Goal: Task Accomplishment & Management: Use online tool/utility

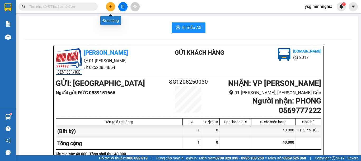
click at [112, 6] on icon "plus" at bounding box center [111, 7] width 4 height 4
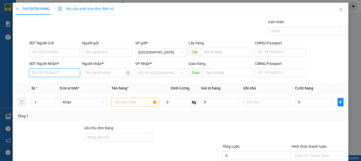
click at [56, 75] on input "SĐT Người Nhận *" at bounding box center [54, 73] width 51 height 8
click at [66, 84] on div "0393143047 - ĐÀO" at bounding box center [54, 83] width 44 height 6
type input "0393143047"
type input "ĐÀO"
type input "0393143047"
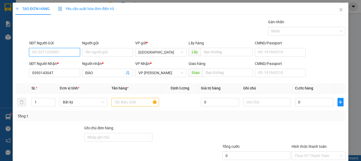
click at [65, 51] on input "SĐT Người Gửi" at bounding box center [54, 52] width 51 height 8
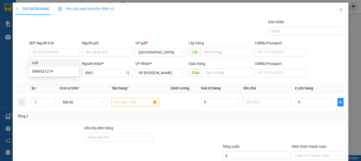
click at [84, 19] on div "Gói vận chuyển * Tiêu chuẩn Gán nhãn Nhãn" at bounding box center [187, 28] width 319 height 18
click at [118, 100] on input "text" at bounding box center [134, 102] width 47 height 8
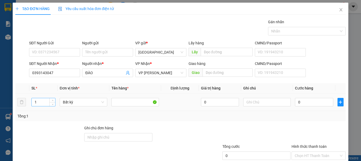
click at [40, 102] on input "1" at bounding box center [43, 102] width 23 height 8
type input "10"
click at [250, 100] on input "text" at bounding box center [266, 102] width 47 height 8
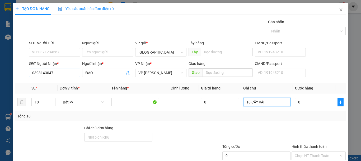
type input "10 CÂY VẢI"
drag, startPoint x: 64, startPoint y: 72, endPoint x: 0, endPoint y: 72, distance: 63.9
click at [0, 72] on div "TẠO ĐƠN HÀNG Yêu cầu xuất hóa đơn điện tử Transit Pickup Surcharge Ids Transit …" at bounding box center [180, 80] width 361 height 161
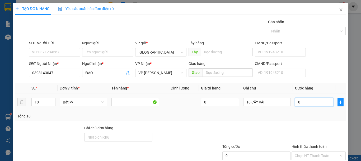
click at [296, 103] on input "0" at bounding box center [314, 102] width 38 height 8
type input "4"
type input "45"
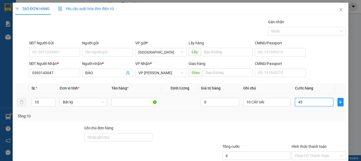
type input "45"
type input "450"
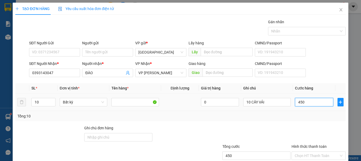
type input "4.500"
type input "450"
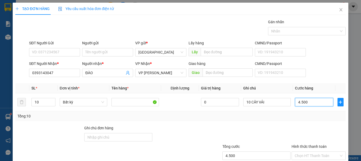
type input "450"
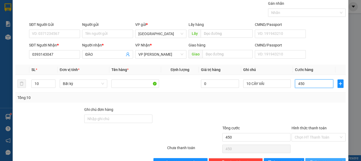
scroll to position [34, 0]
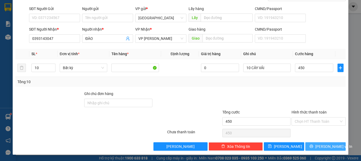
type input "450.000"
click at [312, 149] on button "[PERSON_NAME] và In" at bounding box center [325, 146] width 40 height 8
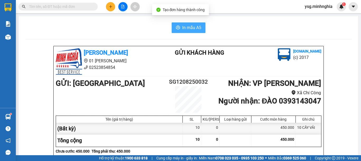
click at [177, 25] on button "In mẫu A5" at bounding box center [189, 27] width 34 height 11
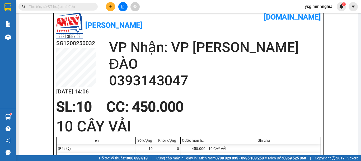
scroll to position [225, 0]
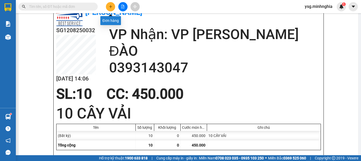
click at [111, 6] on icon "plus" at bounding box center [111, 7] width 4 height 4
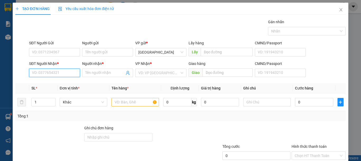
click at [52, 72] on input "SĐT Người Nhận *" at bounding box center [54, 73] width 51 height 8
click at [58, 83] on div "0912377551 - GARA TÂM" at bounding box center [54, 83] width 44 height 6
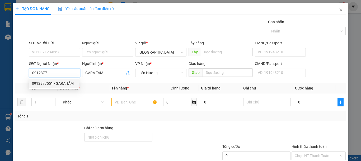
type input "0912377551"
type input "GARA TÂM"
type input "0912377551"
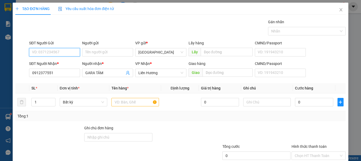
click at [64, 51] on input "SĐT Người Gửi" at bounding box center [54, 52] width 51 height 8
drag, startPoint x: 67, startPoint y: 62, endPoint x: 80, endPoint y: 70, distance: 15.6
click at [67, 63] on div "0909501389" at bounding box center [54, 63] width 44 height 6
type input "0909501389"
click at [131, 104] on input "text" at bounding box center [134, 102] width 47 height 8
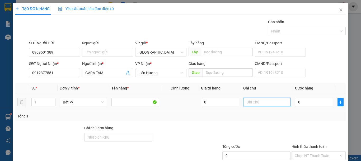
click at [264, 104] on input "text" at bounding box center [266, 102] width 47 height 8
type input "1 CỤC ĐEN NHỎ-PT"
click at [313, 103] on input "0" at bounding box center [314, 102] width 38 height 8
type input "3"
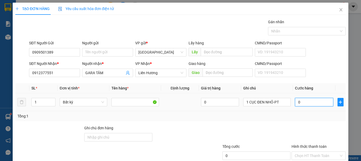
type input "3"
type input "30"
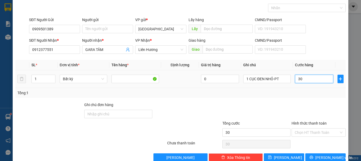
scroll to position [34, 0]
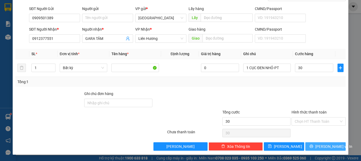
type input "30.000"
click at [320, 146] on span "[PERSON_NAME] và In" at bounding box center [333, 147] width 37 height 6
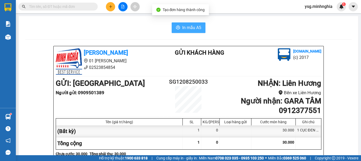
click at [183, 26] on span "In mẫu A5" at bounding box center [191, 27] width 19 height 7
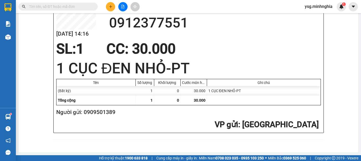
click at [123, 3] on button at bounding box center [122, 6] width 9 height 9
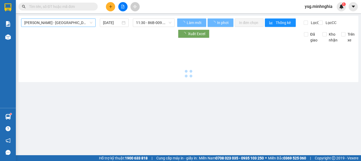
click at [69, 15] on main "Phan Rí - [GEOGRAPHIC_DATA] [DATE] 11:30 - 86B-009.78 Làm mới In phơi In đơn ch…" at bounding box center [180, 77] width 361 height 155
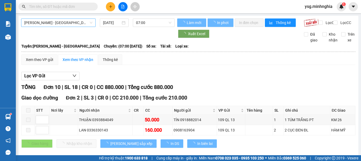
click at [70, 23] on span "[PERSON_NAME] - [GEOGRAPHIC_DATA]" at bounding box center [58, 23] width 68 height 8
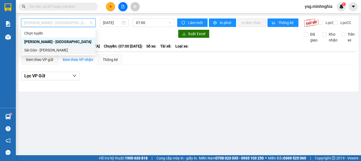
drag, startPoint x: 51, startPoint y: 50, endPoint x: 146, endPoint y: 31, distance: 96.1
click at [52, 50] on div "Sài Gòn - [PERSON_NAME]" at bounding box center [58, 50] width 68 height 6
type input "[DATE]"
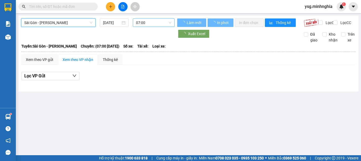
click at [158, 25] on span "07:00" at bounding box center [153, 23] width 35 height 8
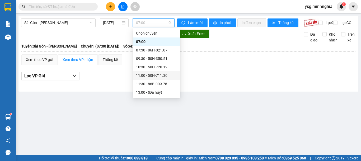
scroll to position [59, 0]
click at [163, 38] on div "14:30 - 86B-009.80" at bounding box center [156, 41] width 47 height 8
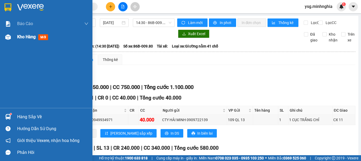
click at [9, 40] on div at bounding box center [7, 36] width 9 height 9
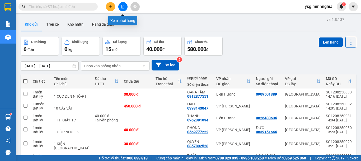
click at [120, 8] on button at bounding box center [122, 6] width 9 height 9
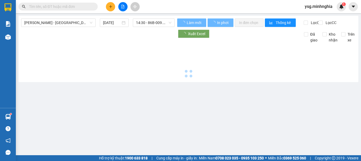
click at [67, 22] on span "[PERSON_NAME] - [GEOGRAPHIC_DATA]" at bounding box center [58, 23] width 68 height 8
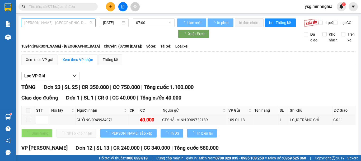
click at [73, 22] on span "[PERSON_NAME] - [GEOGRAPHIC_DATA]" at bounding box center [58, 23] width 68 height 8
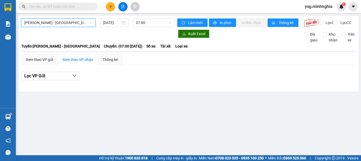
click at [69, 23] on span "[PERSON_NAME] - [GEOGRAPHIC_DATA]" at bounding box center [58, 23] width 68 height 8
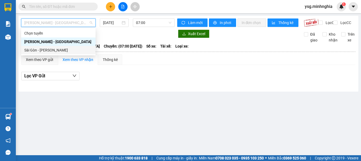
drag, startPoint x: 53, startPoint y: 47, endPoint x: 68, endPoint y: 42, distance: 15.9
click at [53, 47] on div "Sài Gòn - [PERSON_NAME]" at bounding box center [58, 50] width 68 height 6
type input "[DATE]"
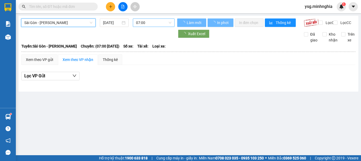
click at [150, 19] on span "07:00" at bounding box center [153, 23] width 35 height 8
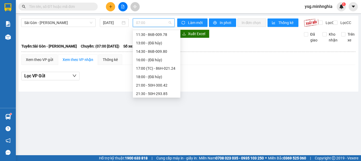
scroll to position [59, 0]
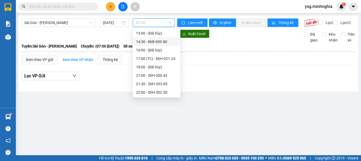
click at [158, 40] on div "14:30 - 86B-009.80" at bounding box center [156, 42] width 41 height 6
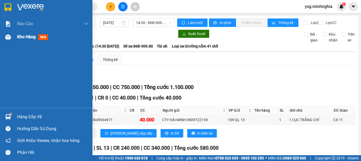
click at [5, 41] on div at bounding box center [7, 36] width 9 height 9
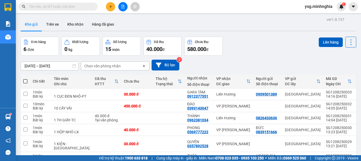
click at [26, 81] on span at bounding box center [25, 81] width 4 height 4
click at [25, 79] on input "checkbox" at bounding box center [25, 79] width 0 height 0
checkbox input "true"
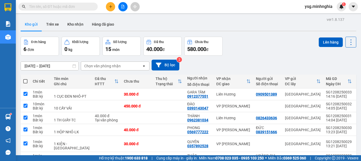
checkbox input "true"
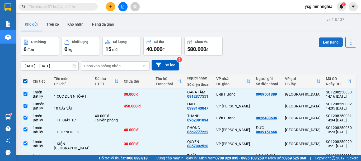
click at [329, 41] on button "Lên hàng" at bounding box center [331, 41] width 24 height 9
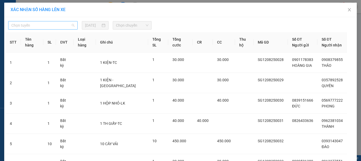
click at [45, 25] on span "Chọn tuyến" at bounding box center [42, 25] width 63 height 8
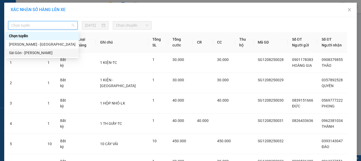
click at [25, 53] on div "Sài Gòn - [PERSON_NAME]" at bounding box center [42, 53] width 66 height 6
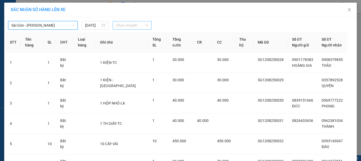
click at [132, 28] on span "Chọn chuyến" at bounding box center [132, 25] width 32 height 8
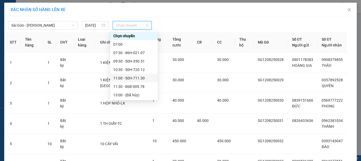
scroll to position [59, 0]
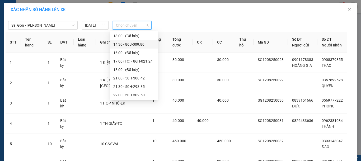
click at [136, 42] on div "14:30 - 86B-009.80" at bounding box center [133, 44] width 41 height 6
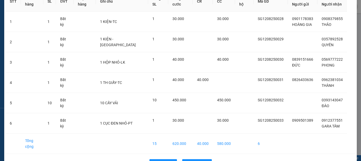
scroll to position [55, 0]
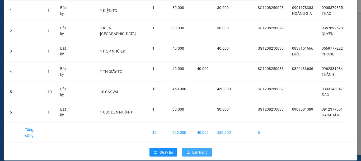
click at [203, 149] on span "Lên hàng" at bounding box center [199, 152] width 15 height 6
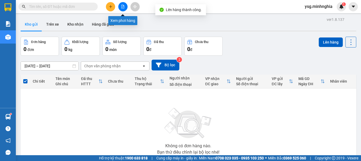
click at [123, 7] on icon "file-add" at bounding box center [123, 7] width 4 height 4
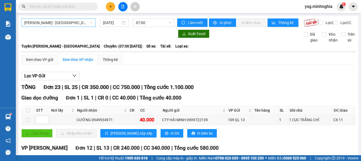
click at [63, 23] on span "[PERSON_NAME] - [GEOGRAPHIC_DATA]" at bounding box center [58, 23] width 68 height 8
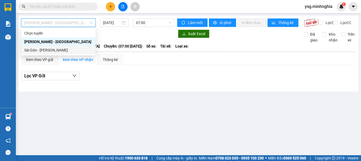
click at [55, 50] on div "Sài Gòn - [PERSON_NAME]" at bounding box center [58, 50] width 68 height 6
type input "[DATE]"
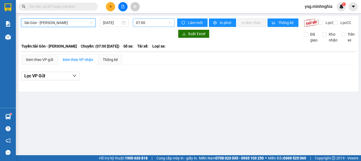
click at [146, 21] on span "07:00" at bounding box center [153, 23] width 35 height 8
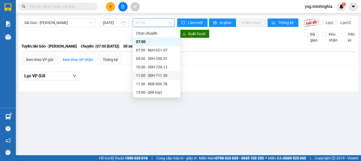
scroll to position [59, 0]
click at [163, 41] on div "14:30 - 86B-009.80" at bounding box center [156, 42] width 41 height 6
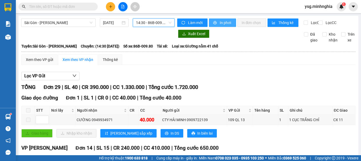
click at [228, 23] on span "In phơi" at bounding box center [226, 23] width 12 height 6
click at [109, 6] on icon "plus" at bounding box center [111, 7] width 4 height 4
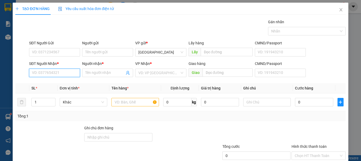
click at [48, 73] on input "SĐT Người Nhận *" at bounding box center [54, 73] width 51 height 8
click at [55, 85] on div "0931810284 - HUÂN" at bounding box center [54, 83] width 44 height 6
type input "0931810284"
type input "HUÂN"
type input "0931810284"
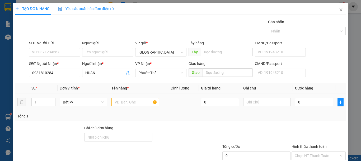
click at [121, 109] on td at bounding box center [135, 102] width 52 height 18
click at [120, 102] on input "text" at bounding box center [134, 102] width 47 height 8
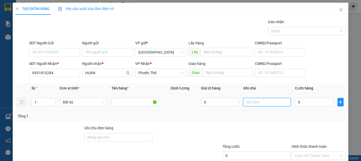
click at [261, 102] on input "text" at bounding box center [266, 102] width 47 height 8
click at [261, 102] on input "1" at bounding box center [266, 102] width 47 height 8
type input "1 HỘP GIẤY-TEM"
click at [302, 103] on input "0" at bounding box center [314, 102] width 38 height 8
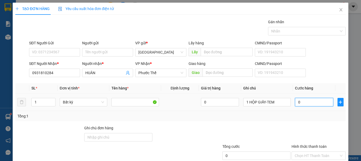
type input "3"
type input "30"
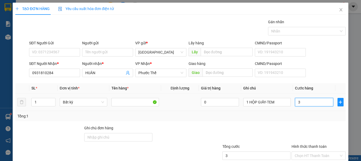
type input "30"
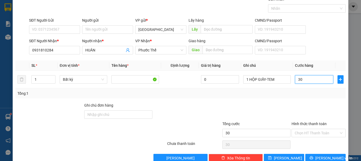
scroll to position [34, 0]
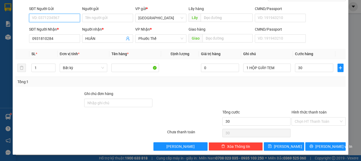
type input "30.000"
click at [51, 19] on input "SĐT Người Gửi" at bounding box center [54, 18] width 51 height 8
click at [58, 29] on div "0983398938 - TOÀN" at bounding box center [54, 29] width 44 height 6
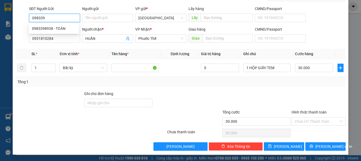
type input "0983398938"
type input "TOÀN"
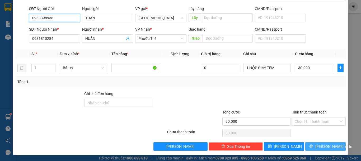
type input "0983398938"
click at [323, 146] on span "[PERSON_NAME] và In" at bounding box center [333, 147] width 37 height 6
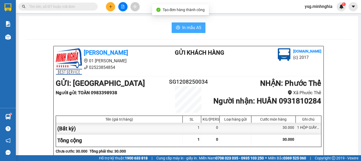
click at [187, 30] on span "In mẫu A5" at bounding box center [191, 27] width 19 height 7
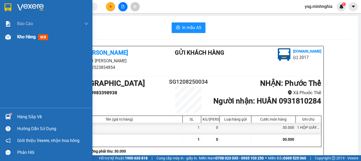
click at [13, 38] on div "Kho hàng mới" at bounding box center [46, 36] width 92 height 13
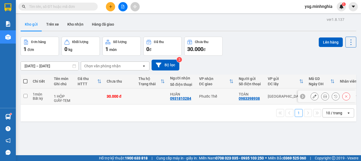
drag, startPoint x: 142, startPoint y: 93, endPoint x: 230, endPoint y: 72, distance: 90.4
click at [150, 93] on td at bounding box center [152, 96] width 32 height 16
checkbox input "true"
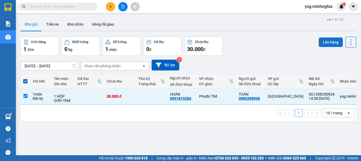
click at [322, 42] on button "Lên hàng" at bounding box center [331, 41] width 24 height 9
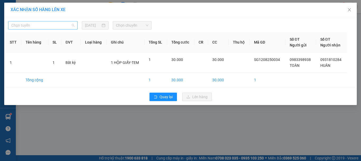
click at [50, 25] on span "Chọn tuyến" at bounding box center [42, 25] width 63 height 8
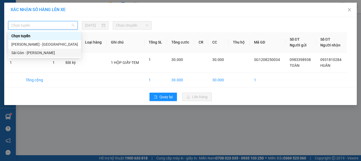
drag, startPoint x: 23, startPoint y: 53, endPoint x: 95, endPoint y: 35, distance: 74.0
click at [24, 53] on div "Sài Gòn - [PERSON_NAME]" at bounding box center [44, 53] width 66 height 6
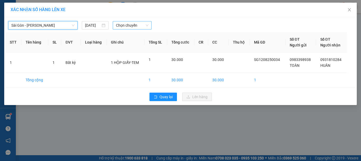
click at [131, 26] on span "Chọn chuyến" at bounding box center [132, 25] width 32 height 8
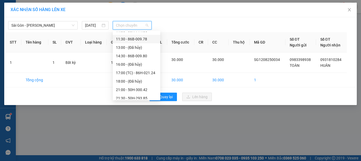
scroll to position [59, 0]
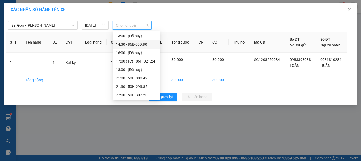
drag, startPoint x: 137, startPoint y: 42, endPoint x: 153, endPoint y: 50, distance: 17.1
click at [140, 42] on div "14:30 - 86B-009.80" at bounding box center [136, 44] width 41 height 6
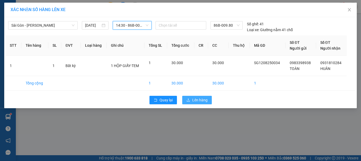
click at [196, 100] on span "Lên hàng" at bounding box center [199, 100] width 15 height 6
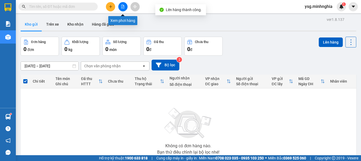
click at [121, 6] on button at bounding box center [122, 6] width 9 height 9
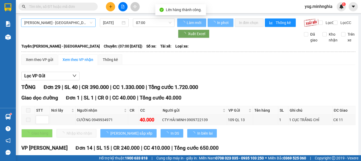
click at [84, 22] on span "[PERSON_NAME] - [GEOGRAPHIC_DATA]" at bounding box center [58, 23] width 68 height 8
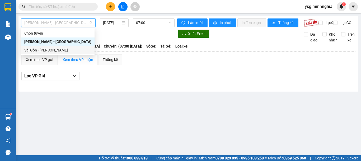
click at [52, 52] on div "Sài Gòn - [PERSON_NAME]" at bounding box center [57, 50] width 67 height 6
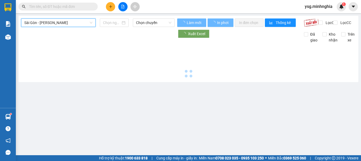
type input "[DATE]"
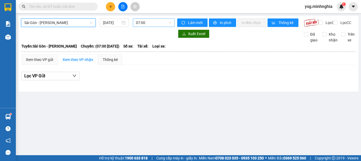
click at [140, 22] on span "07:00" at bounding box center [153, 23] width 35 height 8
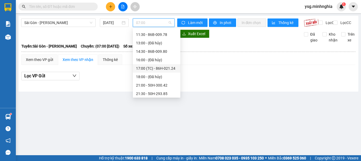
scroll to position [59, 0]
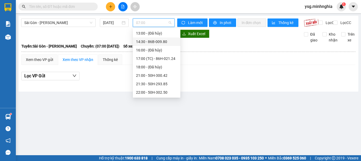
click at [156, 44] on div "14:30 - 86B-009.80" at bounding box center [156, 42] width 41 height 6
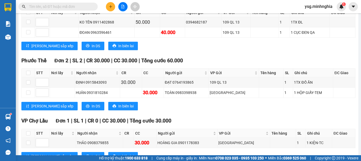
scroll to position [539, 0]
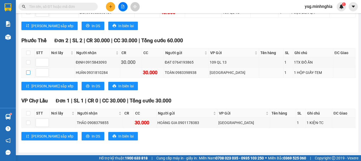
click at [28, 74] on input "checkbox" at bounding box center [28, 72] width 4 height 4
checkbox input "true"
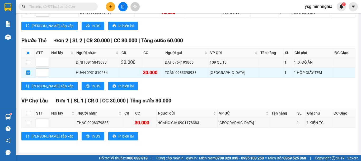
scroll to position [0, 0]
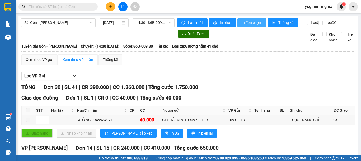
click at [244, 26] on button "In đơn chọn" at bounding box center [251, 22] width 29 height 8
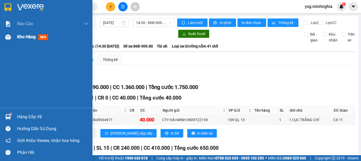
click at [8, 38] on img at bounding box center [8, 37] width 6 height 6
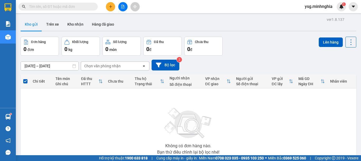
click at [125, 4] on button at bounding box center [122, 6] width 9 height 9
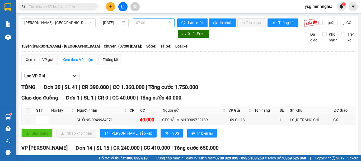
click at [149, 23] on span "07:00" at bounding box center [153, 23] width 35 height 8
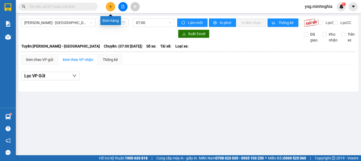
click at [107, 8] on button at bounding box center [110, 6] width 9 height 9
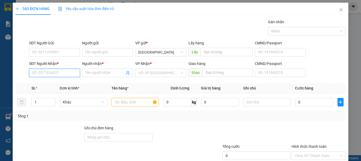
click at [41, 73] on input "SĐT Người Nhận *" at bounding box center [54, 73] width 51 height 8
click at [62, 83] on div "0984542592 - [PERSON_NAME]" at bounding box center [58, 83] width 52 height 6
type input "0984542592"
type input "KHÁNH"
type input "0984542592"
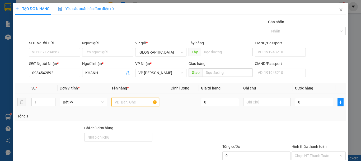
click at [124, 102] on input "text" at bounding box center [134, 102] width 47 height 8
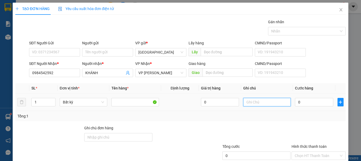
click at [268, 102] on input "text" at bounding box center [266, 102] width 47 height 8
type input "1 CỤC ĐEN ĐL"
click at [306, 104] on input "0" at bounding box center [314, 102] width 38 height 8
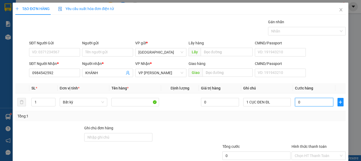
type input "7"
type input "70"
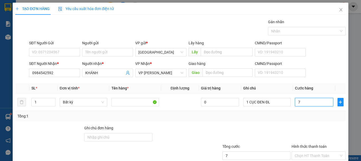
type input "70"
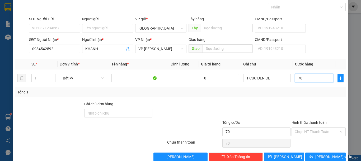
scroll to position [34, 0]
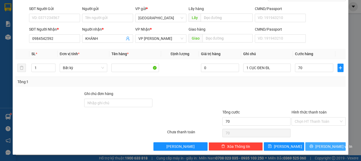
type input "70.000"
click at [308, 147] on button "[PERSON_NAME] và In" at bounding box center [325, 146] width 40 height 8
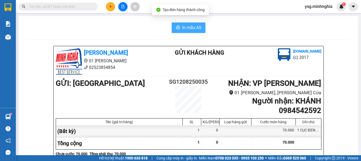
click at [185, 26] on span "In mẫu A5" at bounding box center [191, 27] width 19 height 7
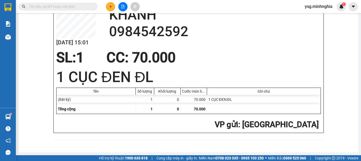
click at [111, 6] on icon "plus" at bounding box center [111, 7] width 4 height 4
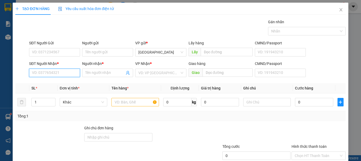
click at [34, 72] on input "SĐT Người Nhận *" at bounding box center [54, 73] width 51 height 8
type input "0819391297"
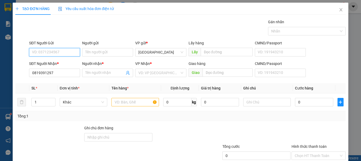
click at [52, 56] on input "SĐT Người Gửi" at bounding box center [54, 52] width 51 height 8
type input "0944403241"
click at [56, 62] on div "0944403241 - TÂN" at bounding box center [54, 63] width 44 height 6
type input "TÂN"
type input "0944403241"
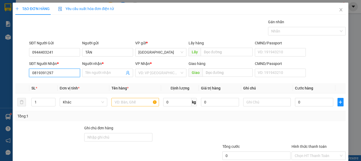
drag, startPoint x: 60, startPoint y: 71, endPoint x: 0, endPoint y: 71, distance: 59.9
click at [0, 71] on div "TẠO ĐƠN HÀNG Yêu cầu xuất hóa đơn điện tử Transit Pickup Surcharge Ids Transit …" at bounding box center [180, 80] width 361 height 161
click at [66, 86] on div "0938044677 - THỨC" at bounding box center [54, 83] width 44 height 6
type input "0938044677"
type input "THỨC"
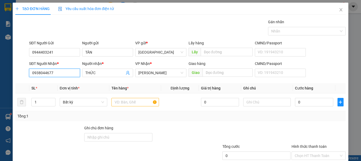
drag, startPoint x: 71, startPoint y: 71, endPoint x: 1, endPoint y: 73, distance: 70.2
click at [1, 73] on div "TẠO ĐƠN HÀNG Yêu cầu xuất hóa đơn điện tử Transit Pickup Surcharge Ids Transit …" at bounding box center [180, 80] width 361 height 161
type input "0938044677"
click at [131, 98] on input "text" at bounding box center [134, 102] width 47 height 8
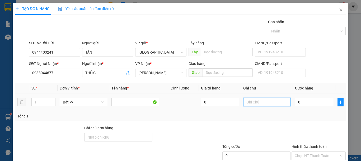
click at [269, 106] on input "text" at bounding box center [266, 102] width 47 height 8
type input "1 TÚM PT"
click at [313, 104] on input "0" at bounding box center [314, 102] width 38 height 8
type input "4"
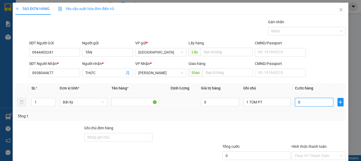
type input "4"
type input "40"
type input "40.000"
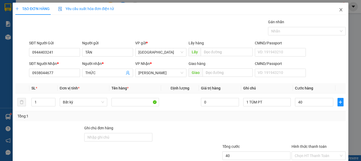
type input "40.000"
click at [340, 11] on span "Close" at bounding box center [340, 10] width 15 height 15
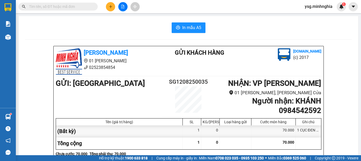
click at [113, 10] on div at bounding box center [123, 6] width 40 height 9
click at [112, 9] on button at bounding box center [110, 6] width 9 height 9
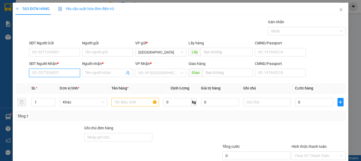
click at [58, 73] on input "SĐT Người Nhận *" at bounding box center [54, 73] width 51 height 8
click at [62, 83] on div "0356217328 - HƯƠNG" at bounding box center [54, 83] width 44 height 6
type input "0356217328"
type input "HƯƠNG"
type input "0356217328"
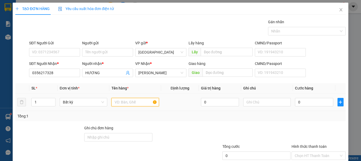
click at [123, 102] on input "text" at bounding box center [134, 102] width 47 height 8
type input "2"
click at [52, 100] on icon "up" at bounding box center [53, 101] width 2 height 2
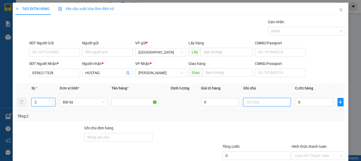
click at [268, 103] on input "text" at bounding box center [266, 102] width 47 height 8
type input "2 KIỆN TRÁI CÂY"
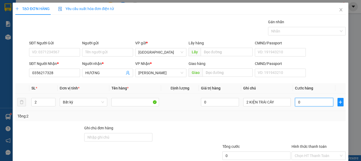
click at [298, 106] on input "0" at bounding box center [314, 102] width 38 height 8
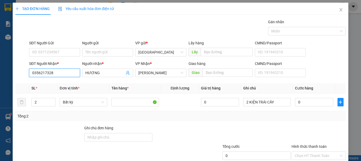
drag, startPoint x: 53, startPoint y: 75, endPoint x: 0, endPoint y: 76, distance: 52.8
click at [0, 76] on div "TẠO ĐƠN HÀNG Yêu cầu xuất hóa đơn điện tử Transit Pickup Surcharge Ids Transit …" at bounding box center [180, 80] width 361 height 161
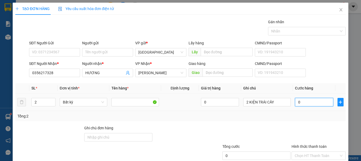
click at [298, 101] on input "0" at bounding box center [314, 102] width 38 height 8
type input "8"
type input "80"
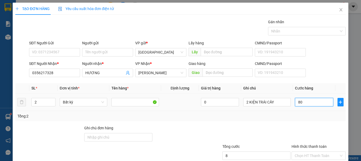
type input "80"
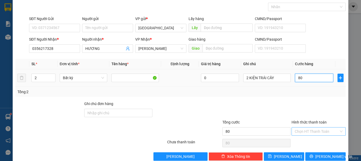
scroll to position [34, 0]
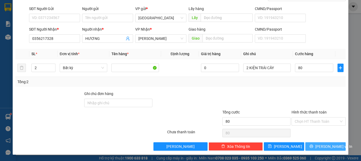
type input "80.000"
click at [318, 146] on span "[PERSON_NAME] và In" at bounding box center [333, 147] width 37 height 6
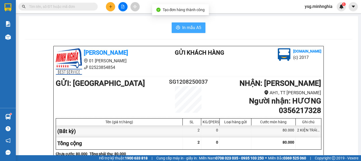
click at [185, 29] on span "In mẫu A5" at bounding box center [191, 27] width 19 height 7
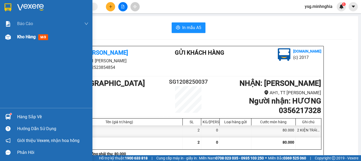
click at [8, 36] on img at bounding box center [8, 37] width 6 height 6
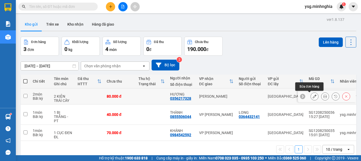
click at [312, 98] on icon at bounding box center [314, 96] width 4 height 4
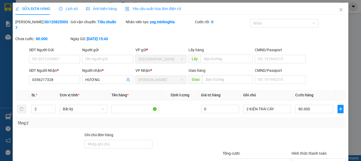
type input "0356217328"
type input "80.000"
click at [128, 105] on input "text" at bounding box center [134, 109] width 47 height 8
type input "GIAO"
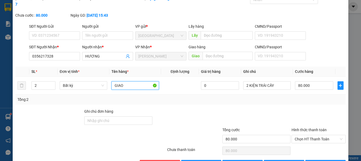
scroll to position [35, 0]
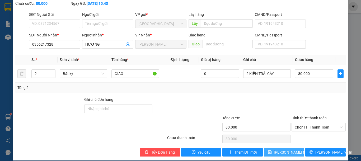
click at [287, 149] on span "[PERSON_NAME] thay đổi" at bounding box center [295, 152] width 42 height 6
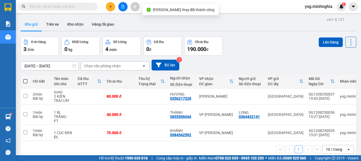
click at [110, 8] on icon "plus" at bounding box center [111, 7] width 4 height 4
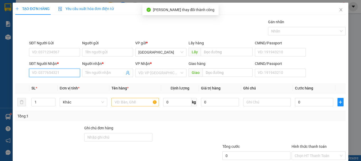
click at [53, 73] on input "SĐT Người Nhận *" at bounding box center [54, 73] width 51 height 8
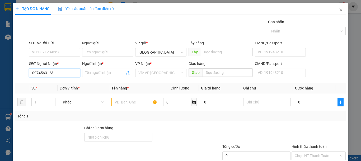
drag, startPoint x: 58, startPoint y: 72, endPoint x: 0, endPoint y: 82, distance: 58.6
click at [0, 82] on div "TẠO ĐƠN HÀNG Yêu cầu xuất hóa đơn điện tử Transit Pickup Surcharge Ids Transit …" at bounding box center [180, 80] width 361 height 161
type input "0974563123"
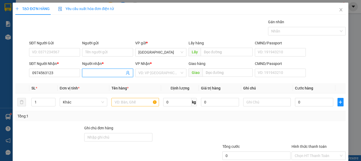
click at [97, 71] on input "Người nhận *" at bounding box center [104, 73] width 39 height 6
type input "DUNG BELLA"
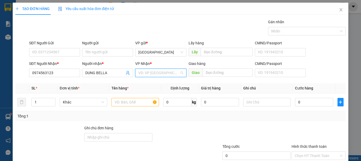
click at [154, 74] on input "search" at bounding box center [158, 73] width 41 height 8
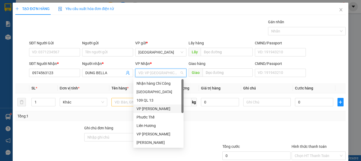
click at [155, 109] on div "VP [PERSON_NAME]" at bounding box center [158, 109] width 44 height 6
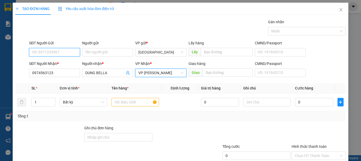
click at [62, 52] on input "SĐT Người Gửi" at bounding box center [54, 52] width 51 height 8
type input "0392612761"
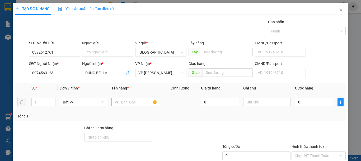
drag, startPoint x: 137, startPoint y: 109, endPoint x: 137, endPoint y: 103, distance: 5.8
click at [137, 105] on td at bounding box center [135, 102] width 52 height 18
click at [137, 103] on input "text" at bounding box center [134, 102] width 47 height 8
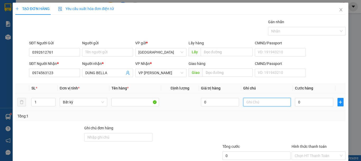
click at [261, 101] on input "text" at bounding box center [266, 102] width 47 height 8
type input "1 THG TÚI XÁCH"
click at [302, 103] on input "0" at bounding box center [314, 102] width 38 height 8
type input "7"
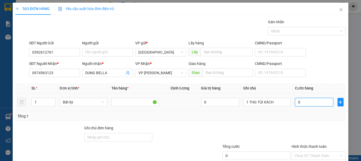
type input "7"
type input "70"
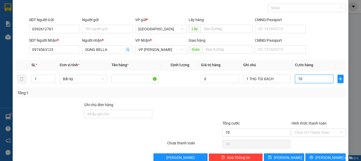
scroll to position [34, 0]
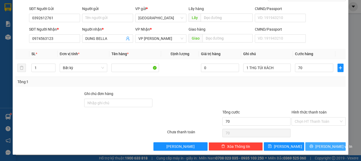
type input "70.000"
click at [328, 147] on span "[PERSON_NAME] và In" at bounding box center [333, 147] width 37 height 6
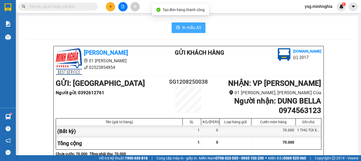
click at [191, 32] on button "In mẫu A5" at bounding box center [189, 27] width 34 height 11
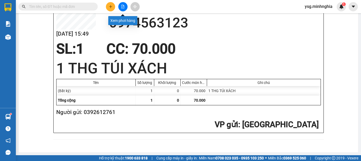
click at [123, 8] on icon "file-add" at bounding box center [123, 7] width 4 height 4
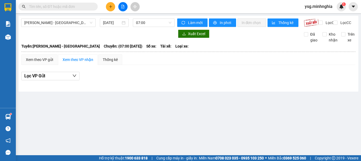
click at [157, 16] on div "Phan Rí - [GEOGRAPHIC_DATA] [DATE] 07:00 Làm mới In phơi In đơn chọn Thống kê L…" at bounding box center [188, 54] width 340 height 76
click at [156, 24] on span "07:00" at bounding box center [153, 23] width 35 height 8
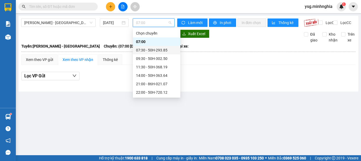
click at [164, 50] on div "07:30 - 50H-293.85" at bounding box center [156, 50] width 41 height 6
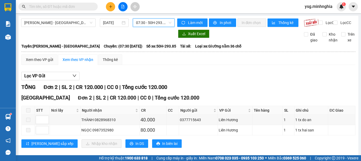
click at [146, 23] on span "07:30 - 50H-293.85" at bounding box center [153, 23] width 35 height 8
click at [79, 22] on span "[PERSON_NAME] - [GEOGRAPHIC_DATA]" at bounding box center [58, 23] width 68 height 8
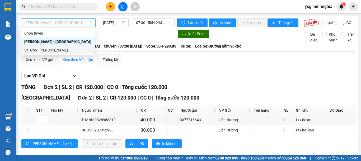
click at [58, 49] on div "Sài Gòn - [PERSON_NAME]" at bounding box center [57, 50] width 67 height 6
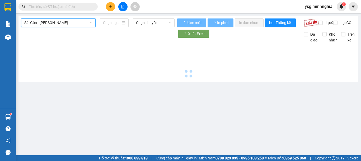
type input "[DATE]"
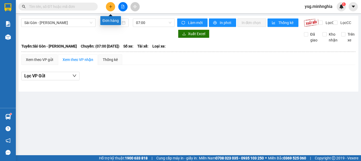
click at [112, 7] on button at bounding box center [110, 6] width 9 height 9
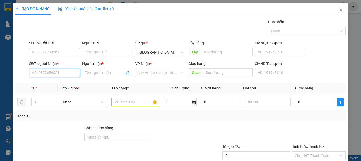
click at [42, 71] on input "SĐT Người Nhận *" at bounding box center [54, 73] width 51 height 8
click at [64, 86] on div "0914642055 - CAFE LAVEN" at bounding box center [54, 83] width 45 height 6
type input "0914642055"
type input "CAFE LAVEN"
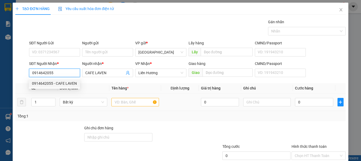
type input "0914642055"
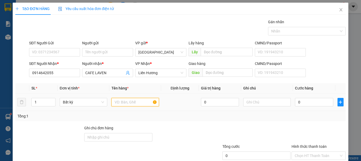
click at [127, 99] on input "text" at bounding box center [134, 102] width 47 height 8
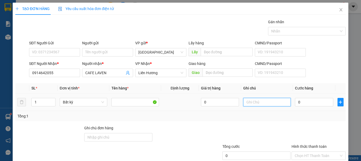
click at [267, 102] on input "text" at bounding box center [266, 102] width 47 height 8
type input "1 THG CAFE"
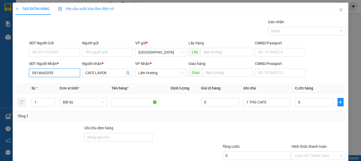
click at [0, 74] on div "TẠO ĐƠN HÀNG Yêu cầu xuất hóa đơn điện tử Transit Pickup Surcharge Ids Transit …" at bounding box center [180, 80] width 361 height 161
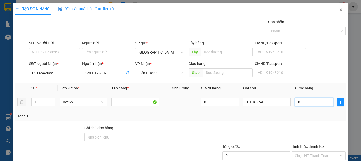
click at [309, 99] on input "0" at bounding box center [314, 102] width 38 height 8
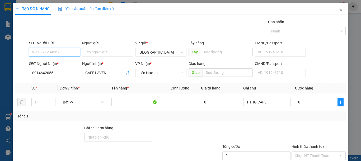
click at [53, 50] on input "SĐT Người Gửi" at bounding box center [54, 52] width 51 height 8
click at [62, 66] on div "0982481081 - [PERSON_NAME]" at bounding box center [58, 63] width 58 height 8
type input "0982481081"
type input "HOÀNG"
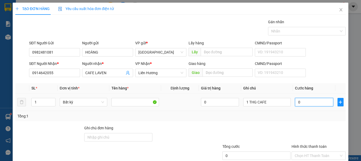
click at [315, 104] on input "0" at bounding box center [314, 102] width 38 height 8
type input "4"
type input "40"
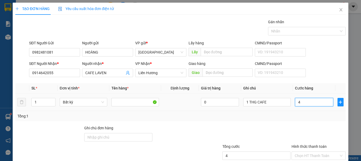
type input "40"
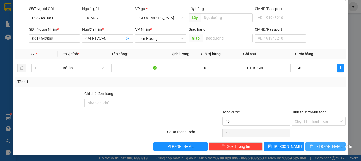
type input "40.000"
click at [329, 145] on span "[PERSON_NAME] và In" at bounding box center [333, 147] width 37 height 6
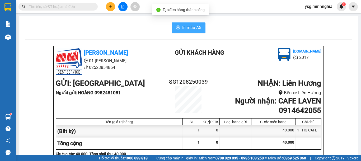
click at [176, 26] on icon "printer" at bounding box center [178, 28] width 4 height 4
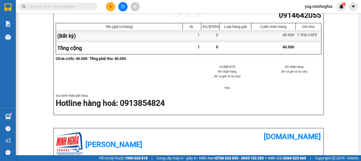
scroll to position [274, 0]
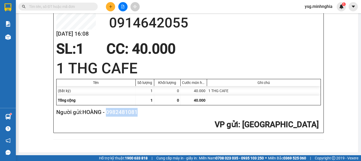
drag, startPoint x: 108, startPoint y: 113, endPoint x: 147, endPoint y: 113, distance: 38.3
click at [147, 113] on h2 "Người gửi: HOÀNG - 0982481081" at bounding box center [187, 112] width 262 height 9
copy h2 "0982481081"
click at [56, 6] on input "text" at bounding box center [60, 7] width 62 height 6
paste input "0982481081"
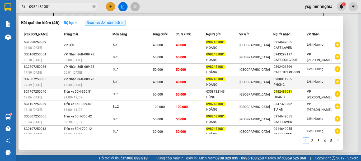
type input "0982481081"
click at [188, 84] on td "40.000" at bounding box center [190, 82] width 30 height 12
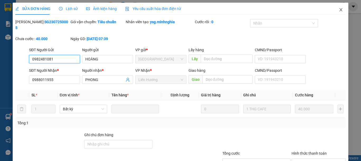
type input "0982481081"
type input "0988011955"
type input "40.000"
click at [339, 9] on icon "close" at bounding box center [341, 10] width 4 height 4
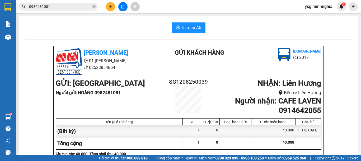
click at [55, 4] on input "0982481081" at bounding box center [60, 7] width 62 height 6
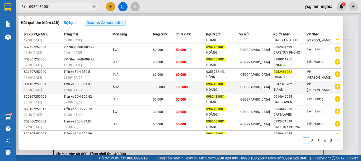
scroll to position [28, 0]
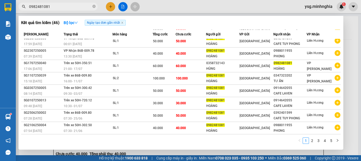
click at [96, 7] on span "0982481081" at bounding box center [57, 7] width 79 height 8
click at [94, 7] on icon "close-circle" at bounding box center [93, 6] width 3 height 3
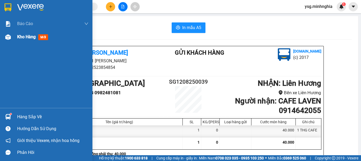
click at [11, 37] on div at bounding box center [7, 36] width 9 height 9
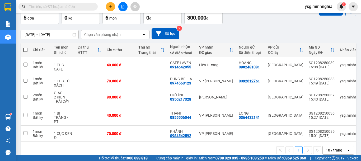
scroll to position [35, 0]
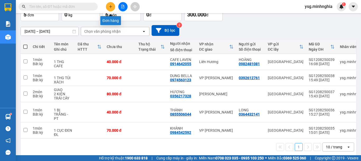
click at [108, 4] on button at bounding box center [110, 6] width 9 height 9
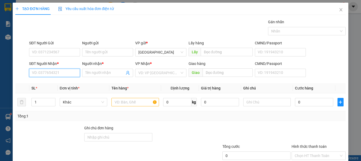
click at [48, 76] on input "SĐT Người Nhận *" at bounding box center [54, 73] width 51 height 8
type input "0823112877"
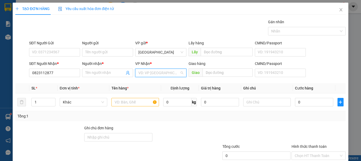
click at [165, 72] on input "search" at bounding box center [158, 73] width 41 height 8
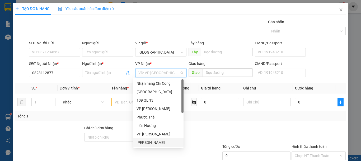
click at [151, 142] on div "[PERSON_NAME]" at bounding box center [158, 143] width 44 height 6
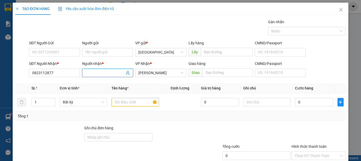
click at [111, 71] on input "Người nhận *" at bounding box center [104, 73] width 39 height 6
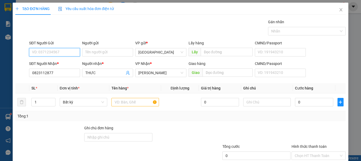
click at [57, 53] on input "SĐT Người Gửi" at bounding box center [54, 52] width 51 height 8
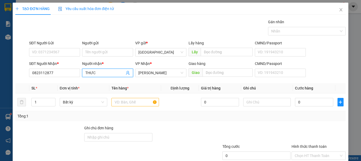
click at [105, 74] on input "THƯC" at bounding box center [104, 73] width 39 height 6
type input "T"
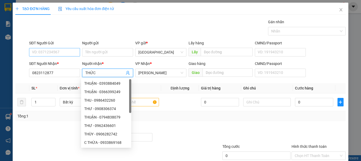
type input "THỨC"
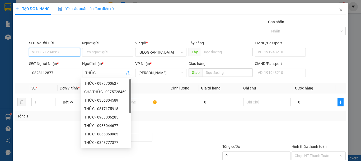
click at [46, 52] on input "SĐT Người Gửi" at bounding box center [54, 52] width 51 height 8
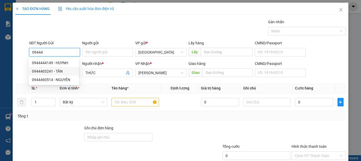
click at [54, 68] on div "0944403241 - TÂN" at bounding box center [54, 71] width 44 height 6
type input "0944403241"
type input "TÂN"
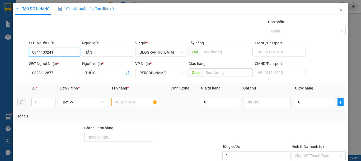
type input "0944403241"
click at [130, 103] on input "text" at bounding box center [134, 102] width 47 height 8
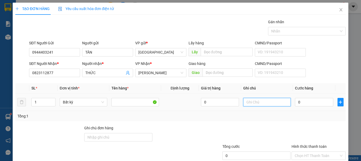
click at [264, 103] on input "text" at bounding box center [266, 102] width 47 height 8
type input "1 TÚM TRẮNG-PT"
click at [300, 103] on input "0" at bounding box center [314, 102] width 38 height 8
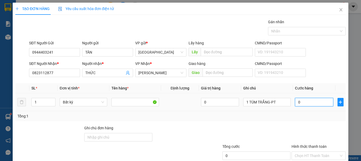
type input "4"
type input "40"
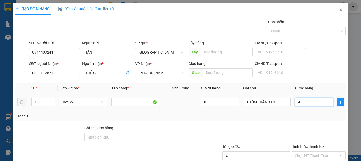
type input "40"
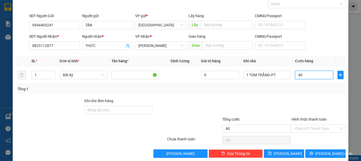
scroll to position [34, 0]
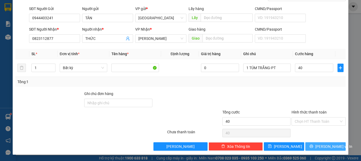
type input "40.000"
click at [320, 145] on span "[PERSON_NAME] và In" at bounding box center [333, 147] width 37 height 6
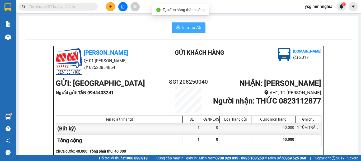
click at [174, 23] on button "In mẫu A5" at bounding box center [189, 27] width 34 height 11
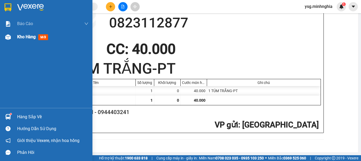
click at [4, 37] on div at bounding box center [7, 36] width 9 height 9
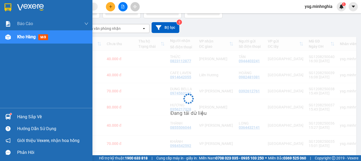
scroll to position [37, 0]
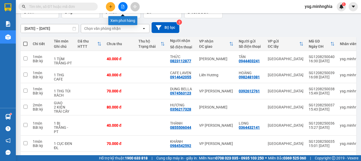
click at [126, 6] on button at bounding box center [122, 6] width 9 height 9
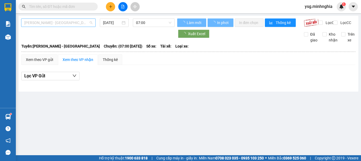
click at [83, 21] on span "[PERSON_NAME] - [GEOGRAPHIC_DATA]" at bounding box center [58, 23] width 68 height 8
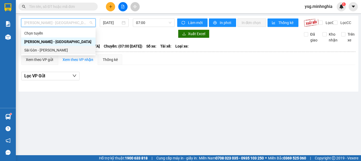
click at [58, 51] on div "Sài Gòn - [PERSON_NAME]" at bounding box center [58, 50] width 68 height 6
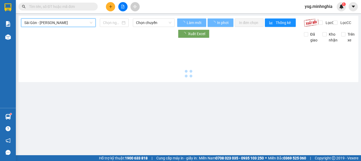
type input "[DATE]"
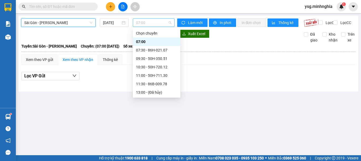
click at [152, 23] on span "07:00" at bounding box center [153, 23] width 35 height 8
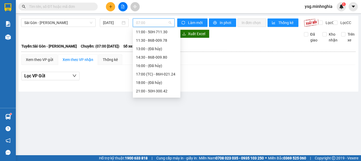
scroll to position [59, 0]
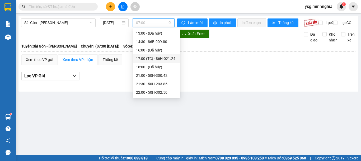
click at [163, 55] on div "17:00 (TC) - 86H-021.24" at bounding box center [156, 58] width 47 height 8
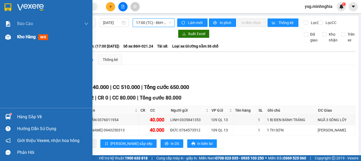
click at [10, 36] on img at bounding box center [8, 37] width 6 height 6
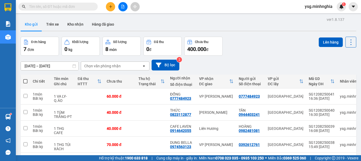
click at [119, 7] on button at bounding box center [122, 6] width 9 height 9
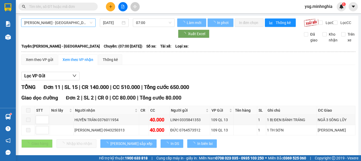
click at [54, 24] on span "[PERSON_NAME] - [GEOGRAPHIC_DATA]" at bounding box center [58, 23] width 68 height 8
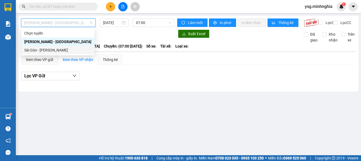
click at [50, 53] on div "Sài Gòn - [PERSON_NAME]" at bounding box center [57, 50] width 67 height 6
type input "[DATE]"
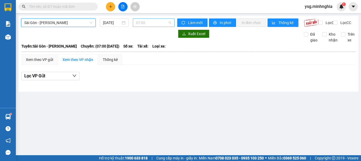
click at [164, 22] on span "07:00" at bounding box center [153, 23] width 35 height 8
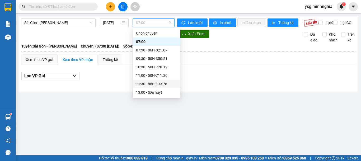
scroll to position [59, 0]
click at [162, 56] on div "17:00 (TC) - 86H-021.24" at bounding box center [156, 59] width 41 height 6
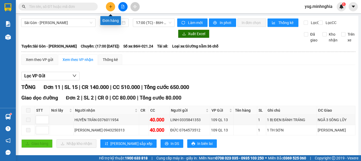
click at [110, 8] on button at bounding box center [110, 6] width 9 height 9
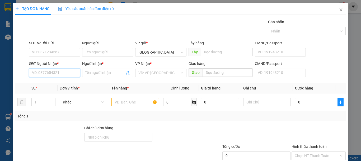
click at [58, 73] on input "SĐT Người Nhận *" at bounding box center [54, 73] width 51 height 8
click at [67, 82] on div "0379273877 - CTY QC ACE" at bounding box center [54, 83] width 44 height 6
type input "0379273877"
type input "CTY QC ACE"
type input "0379273877"
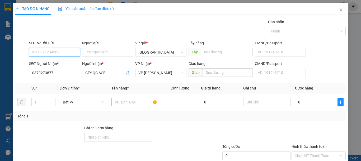
click at [60, 55] on input "SĐT Người Gửi" at bounding box center [54, 52] width 51 height 8
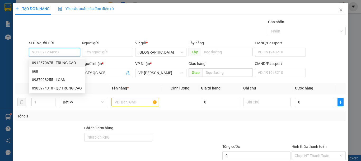
click at [68, 63] on div "0912670675 - TRUNG CAO" at bounding box center [57, 63] width 50 height 6
type input "0912670675"
type input "TRUNG CAO"
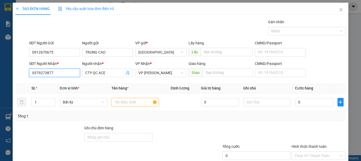
drag, startPoint x: 58, startPoint y: 76, endPoint x: 8, endPoint y: 75, distance: 49.9
click at [8, 76] on div "TẠO ĐƠN HÀNG Yêu cầu xuất hóa đơn điện tử Transit Pickup Surcharge Ids Transit …" at bounding box center [180, 80] width 361 height 161
drag, startPoint x: 113, startPoint y: 106, endPoint x: 122, endPoint y: 103, distance: 9.3
click at [118, 106] on div at bounding box center [134, 102] width 47 height 11
click at [122, 103] on input "text" at bounding box center [134, 102] width 47 height 8
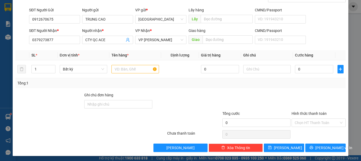
scroll to position [34, 0]
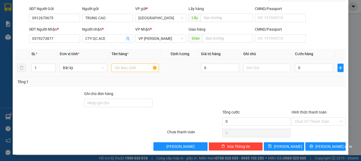
click at [124, 68] on input "text" at bounding box center [134, 68] width 47 height 8
click at [281, 68] on input "text" at bounding box center [266, 68] width 47 height 8
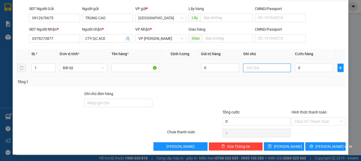
click at [281, 68] on input "text" at bounding box center [266, 68] width 47 height 8
type input "1 HỘP GIẤY-CHỮ INOX"
click at [303, 70] on input "0" at bounding box center [314, 68] width 38 height 8
type input "4"
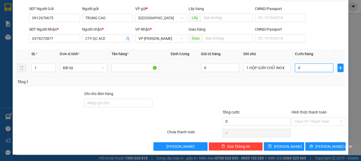
type input "4"
type input "40"
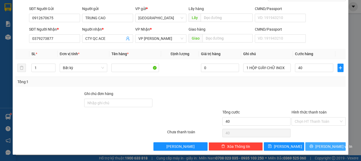
type input "40.000"
click at [324, 148] on span "[PERSON_NAME] và In" at bounding box center [333, 147] width 37 height 6
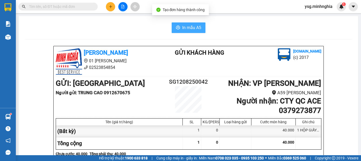
click at [176, 28] on icon "printer" at bounding box center [178, 27] width 4 height 4
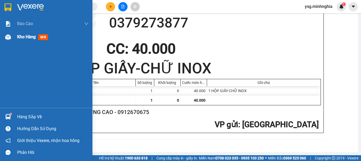
click at [8, 40] on div at bounding box center [7, 36] width 9 height 9
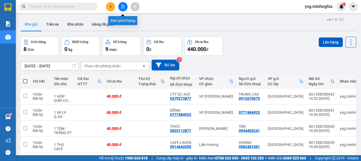
click at [119, 4] on button at bounding box center [122, 6] width 9 height 9
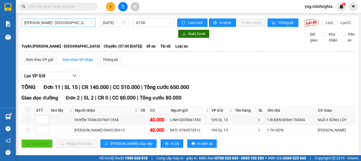
click at [87, 20] on span "[PERSON_NAME] - [GEOGRAPHIC_DATA]" at bounding box center [58, 23] width 68 height 8
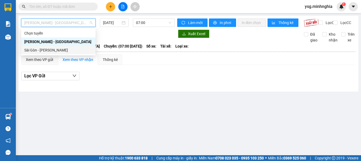
click at [64, 49] on div "Sài Gòn - [PERSON_NAME]" at bounding box center [58, 50] width 68 height 6
type input "[DATE]"
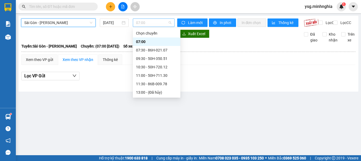
click at [146, 23] on span "07:00" at bounding box center [153, 23] width 35 height 8
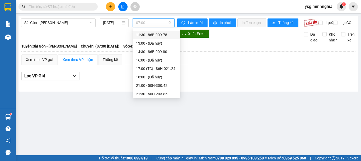
scroll to position [59, 0]
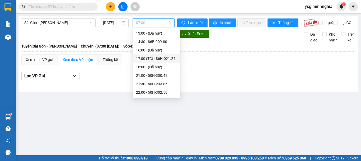
click at [166, 61] on div "17:00 (TC) - 86H-021.24" at bounding box center [156, 58] width 47 height 8
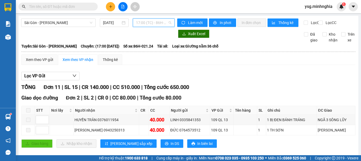
click at [148, 22] on span "17:00 (TC) - 86H-021.24" at bounding box center [153, 23] width 35 height 8
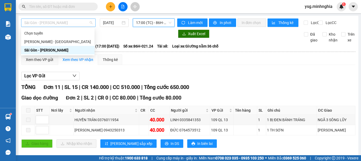
click at [68, 18] on div "Sài Gòn - [PERSON_NAME]" at bounding box center [58, 22] width 74 height 8
click at [60, 41] on div "[PERSON_NAME] - [GEOGRAPHIC_DATA]" at bounding box center [57, 42] width 67 height 6
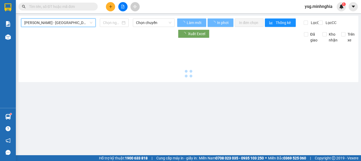
type input "[DATE]"
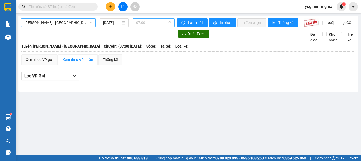
click at [149, 26] on span "07:00" at bounding box center [153, 23] width 35 height 8
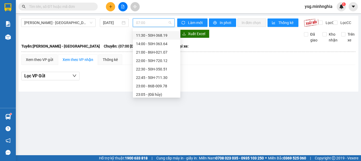
scroll to position [42, 0]
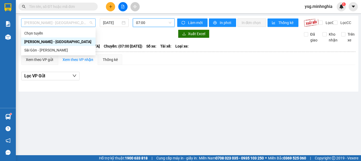
click at [88, 24] on span "[PERSON_NAME] - [GEOGRAPHIC_DATA]" at bounding box center [58, 23] width 68 height 8
click at [60, 49] on div "Sài Gòn - [PERSON_NAME]" at bounding box center [58, 50] width 68 height 6
type input "[DATE]"
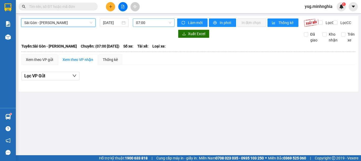
click at [141, 23] on span "07:00" at bounding box center [153, 23] width 35 height 8
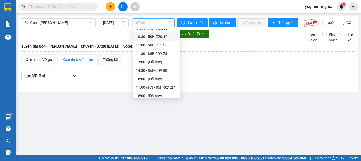
scroll to position [59, 0]
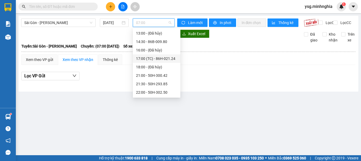
click at [158, 58] on div "17:00 (TC) - 86H-021.24" at bounding box center [156, 59] width 41 height 6
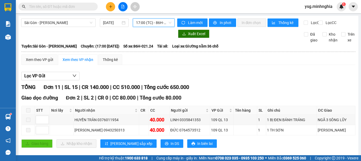
scroll to position [1, 0]
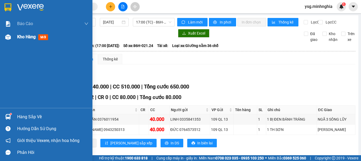
click at [11, 38] on div at bounding box center [7, 36] width 9 height 9
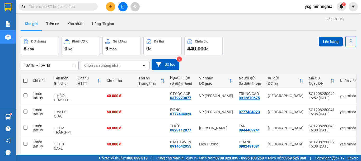
click at [27, 80] on th at bounding box center [25, 81] width 9 height 14
click at [27, 80] on span at bounding box center [25, 81] width 4 height 4
click at [25, 78] on input "checkbox" at bounding box center [25, 78] width 0 height 0
checkbox input "true"
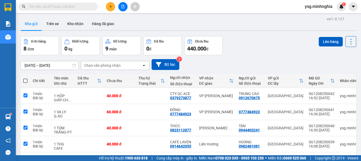
checkbox input "true"
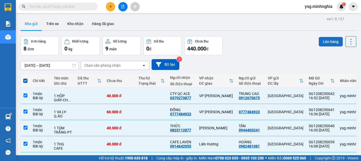
click at [333, 44] on button "Lên hàng" at bounding box center [331, 41] width 24 height 9
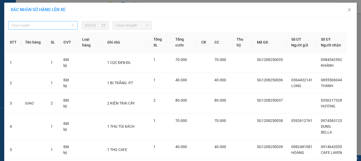
click at [44, 24] on span "Chọn tuyến" at bounding box center [42, 25] width 63 height 8
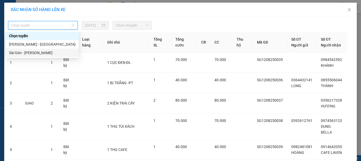
click at [37, 53] on div "Sài Gòn - [PERSON_NAME]" at bounding box center [42, 53] width 66 height 6
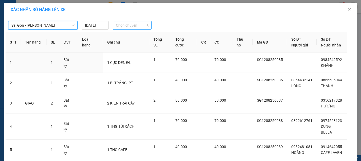
click at [126, 28] on span "Chọn chuyến" at bounding box center [132, 25] width 32 height 8
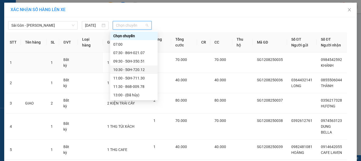
scroll to position [59, 0]
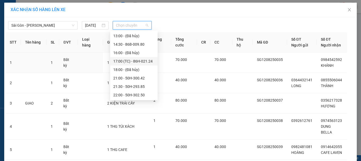
click at [132, 60] on div "17:00 (TC) - 86H-021.24" at bounding box center [133, 61] width 41 height 6
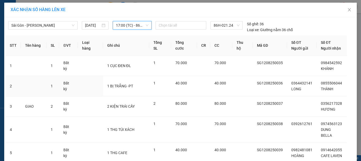
scroll to position [96, 0]
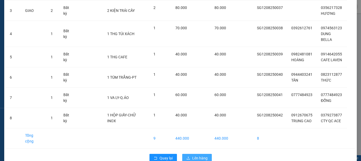
click at [201, 155] on span "Lên hàng" at bounding box center [199, 158] width 15 height 6
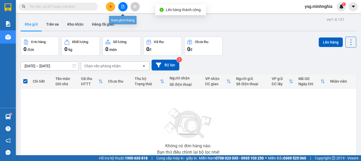
click at [125, 7] on button at bounding box center [122, 6] width 9 height 9
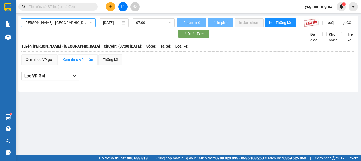
click at [90, 20] on span "[PERSON_NAME] - [GEOGRAPHIC_DATA]" at bounding box center [58, 23] width 68 height 8
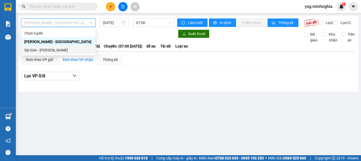
click at [54, 48] on div "Sài Gòn - [PERSON_NAME]" at bounding box center [58, 50] width 68 height 6
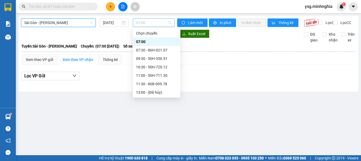
click at [148, 22] on span "07:00" at bounding box center [153, 23] width 35 height 8
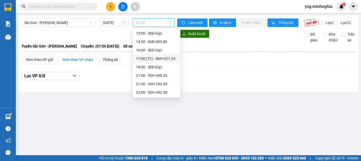
click at [153, 60] on div "17:00 (TC) - 86H-021.24" at bounding box center [156, 59] width 41 height 6
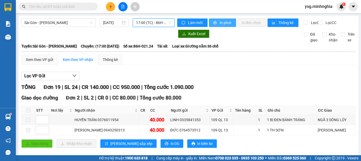
click at [220, 24] on span "In phơi" at bounding box center [226, 23] width 12 height 6
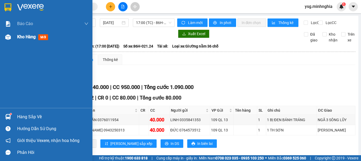
click at [14, 33] on div "Kho hàng mới" at bounding box center [46, 36] width 92 height 13
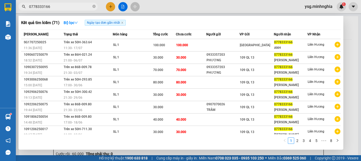
click at [0, 6] on section "Kết quả tìm kiếm ( 71 ) Bộ lọc Ngày tạo đơn gần nhất Mã ĐH Trạng thái Món hàng …" at bounding box center [180, 80] width 361 height 161
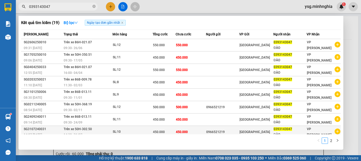
scroll to position [29, 0]
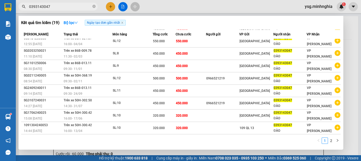
type input "0393143047"
click at [332, 141] on link "2" at bounding box center [331, 141] width 6 height 6
click at [327, 142] on link "1" at bounding box center [325, 141] width 6 height 6
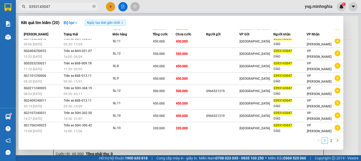
click at [331, 141] on link "2" at bounding box center [331, 141] width 6 height 6
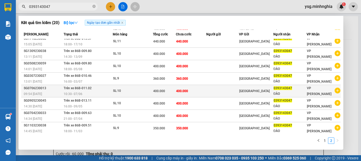
scroll to position [0, 0]
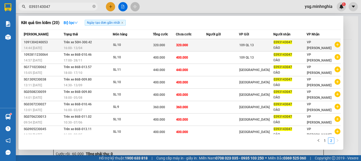
click at [175, 45] on div "320.000" at bounding box center [164, 45] width 22 height 6
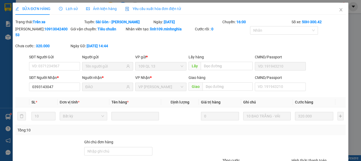
type input "0393143047"
type input "ĐÀO"
type input "320.000"
click at [339, 8] on icon "close" at bounding box center [341, 10] width 4 height 4
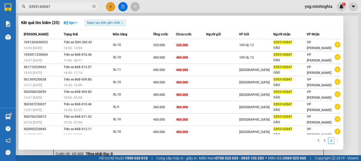
click at [54, 4] on input "0393143047" at bounding box center [60, 7] width 62 height 6
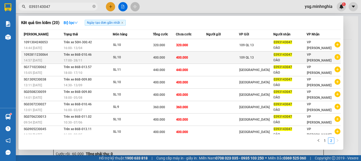
click at [184, 56] on span "400.000" at bounding box center [182, 58] width 12 height 4
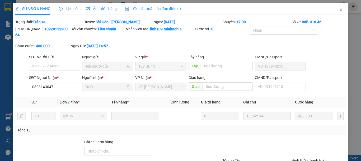
type input "0393143047"
type input "ĐÀO"
type input "400.000"
click at [340, 11] on span "Close" at bounding box center [340, 10] width 15 height 15
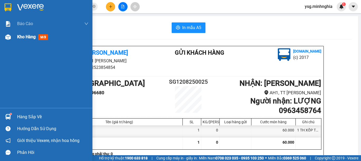
click at [11, 36] on img at bounding box center [8, 37] width 6 height 6
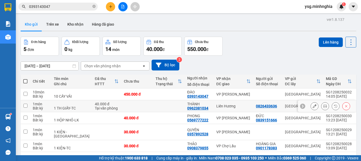
scroll to position [25, 0]
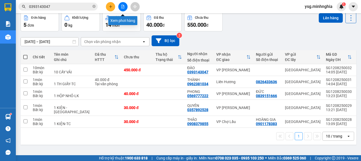
click at [121, 6] on icon "file-add" at bounding box center [123, 7] width 4 height 4
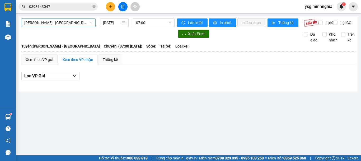
click at [50, 21] on span "[PERSON_NAME] - [GEOGRAPHIC_DATA]" at bounding box center [58, 23] width 68 height 8
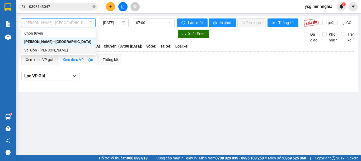
click at [35, 50] on div "Sài Gòn - [PERSON_NAME]" at bounding box center [58, 50] width 68 height 6
type input "[DATE]"
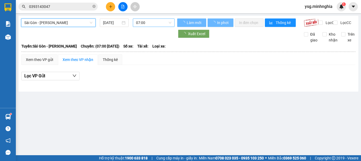
click at [153, 20] on span "07:00" at bounding box center [153, 23] width 35 height 8
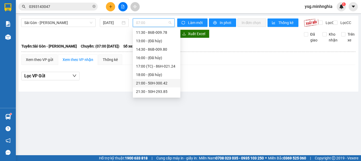
scroll to position [59, 0]
click at [153, 40] on div "14:30 - 86B-009.80" at bounding box center [156, 42] width 41 height 6
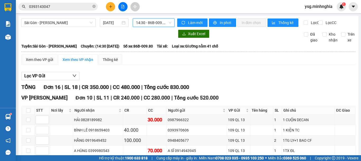
click at [161, 22] on span "14:30 - 86B-009.80" at bounding box center [153, 23] width 35 height 8
click at [250, 77] on div "Lọc VP Gửi" at bounding box center [188, 76] width 334 height 9
click at [152, 23] on span "14:30 - 86B-009.80" at bounding box center [153, 23] width 35 height 8
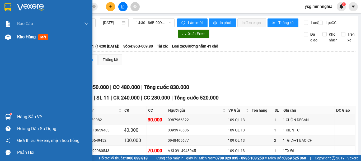
click at [6, 42] on div "Kho hàng mới" at bounding box center [46, 36] width 92 height 13
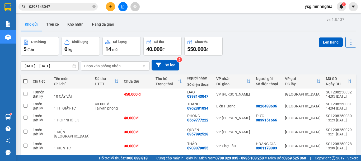
click at [107, 6] on button at bounding box center [110, 6] width 9 height 9
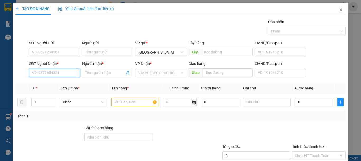
click at [30, 71] on input "SĐT Người Nhận *" at bounding box center [54, 73] width 51 height 8
type input "0855506044"
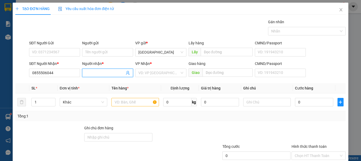
click at [104, 73] on input "Người nhận *" at bounding box center [104, 73] width 39 height 6
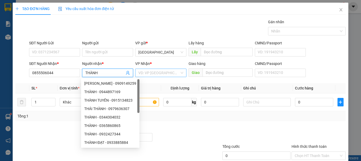
type input "THÀNH"
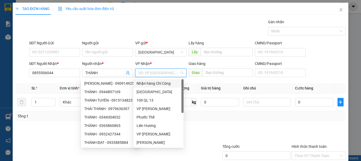
click at [161, 74] on input "search" at bounding box center [158, 73] width 41 height 8
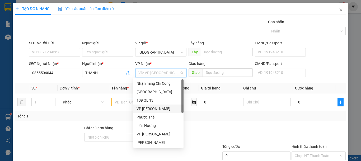
click at [149, 107] on div "VP [PERSON_NAME]" at bounding box center [158, 109] width 44 height 6
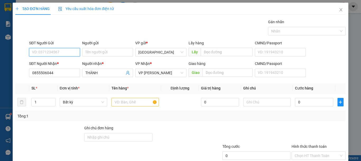
click at [45, 52] on input "SĐT Người Gửi" at bounding box center [54, 52] width 51 height 8
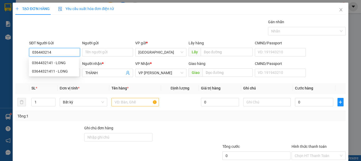
type input "0364432141"
drag, startPoint x: 57, startPoint y: 60, endPoint x: 129, endPoint y: 98, distance: 81.4
click at [57, 60] on div "0364432141 - LONG" at bounding box center [54, 63] width 44 height 6
type input "LONG"
type input "0364432141"
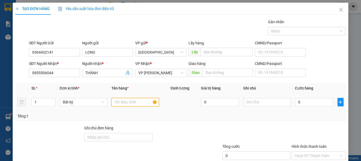
click at [125, 103] on input "text" at bounding box center [134, 102] width 47 height 8
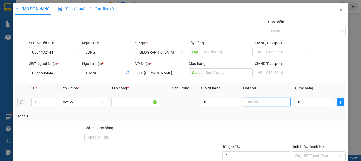
click at [251, 103] on input "text" at bounding box center [266, 102] width 47 height 8
type input "1 BỊ TRẮNG -PT"
click at [314, 103] on input "0" at bounding box center [314, 102] width 38 height 8
type input "4"
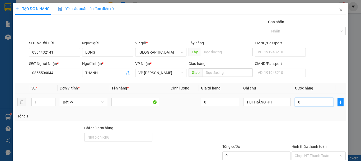
type input "4"
type input "40"
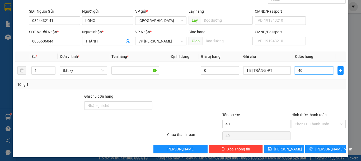
scroll to position [34, 0]
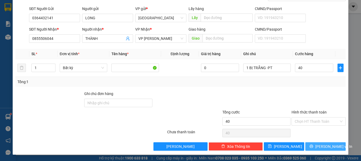
type input "40.000"
click at [318, 145] on span "[PERSON_NAME] và In" at bounding box center [333, 147] width 37 height 6
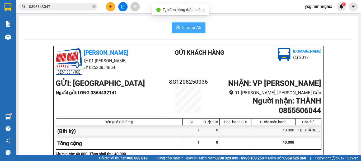
click at [189, 29] on span "In mẫu A5" at bounding box center [191, 27] width 19 height 7
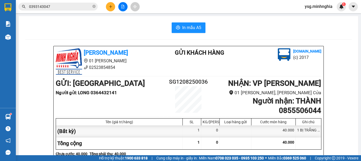
scroll to position [274, 0]
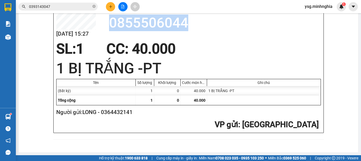
drag, startPoint x: 107, startPoint y: 22, endPoint x: 202, endPoint y: 22, distance: 95.3
click at [202, 22] on h2 "0855506044" at bounding box center [215, 23] width 212 height 17
copy h2 "0855506044"
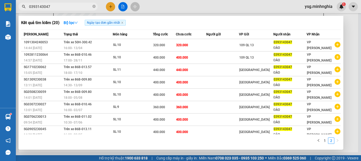
drag, startPoint x: 64, startPoint y: 7, endPoint x: 0, endPoint y: 7, distance: 63.9
click at [0, 7] on section "Kết quả tìm kiếm ( 20 ) Bộ lọc Ngày tạo đơn gần nhất Mã ĐH Trạng thái Món hàng …" at bounding box center [180, 80] width 361 height 161
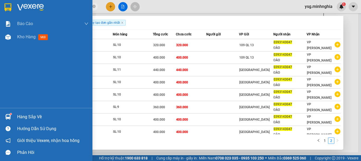
paste input "855506044"
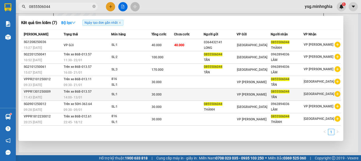
type input "0855506044"
click at [160, 96] on span "30.000" at bounding box center [156, 95] width 10 height 4
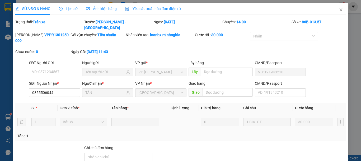
type input "0855506044"
type input "TẤN"
type input "30.000"
click at [333, 13] on span "Close" at bounding box center [340, 10] width 15 height 15
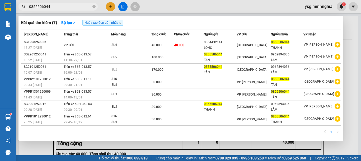
drag, startPoint x: 61, startPoint y: 6, endPoint x: 0, endPoint y: 6, distance: 61.5
click at [0, 8] on section "Kết quả tìm kiếm ( 7 ) Bộ lọc Ngày tạo đơn gần nhất Mã ĐH Trạng thái Món hàng T…" at bounding box center [180, 80] width 361 height 161
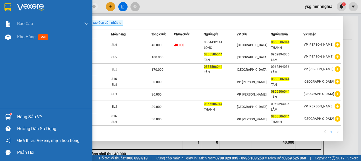
paste input "938044677"
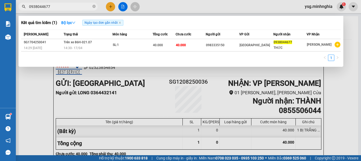
type input "0938044677"
click at [95, 4] on span "0938044677" at bounding box center [57, 7] width 79 height 8
click at [96, 4] on span "0938044677" at bounding box center [57, 7] width 79 height 8
click at [94, 8] on span at bounding box center [93, 6] width 3 height 5
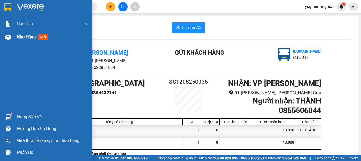
click at [9, 42] on div "Kho hàng mới" at bounding box center [46, 36] width 92 height 13
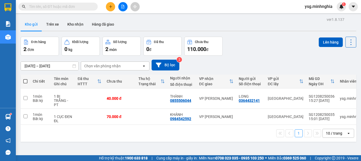
drag, startPoint x: 49, startPoint y: 8, endPoint x: 46, endPoint y: 5, distance: 3.6
click at [48, 8] on input "text" at bounding box center [60, 7] width 62 height 6
paste input "0356217328"
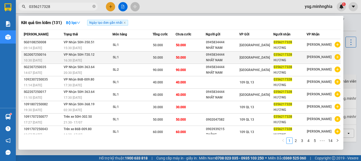
type input "0356217328"
click at [177, 60] on td "50.000" at bounding box center [190, 57] width 30 height 12
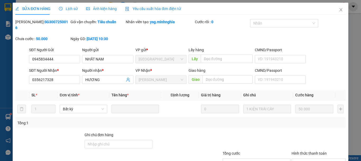
type input "0945834444"
type input "0356217328"
type input "50.000"
drag, startPoint x: 337, startPoint y: 6, endPoint x: 73, endPoint y: 12, distance: 264.5
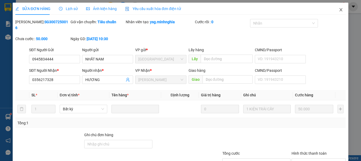
click at [337, 7] on span "Close" at bounding box center [340, 10] width 15 height 15
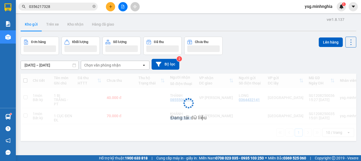
click at [68, 8] on input "0356217328" at bounding box center [60, 7] width 62 height 6
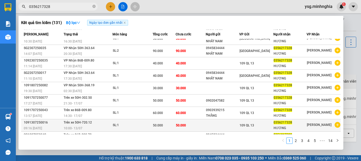
scroll to position [29, 0]
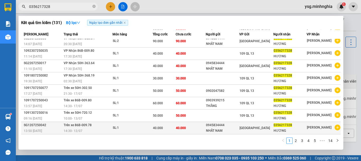
click at [139, 130] on div "SL: 1" at bounding box center [133, 128] width 40 height 6
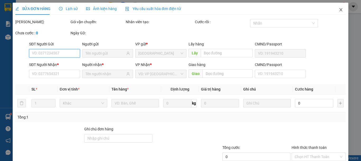
type input "0945834444"
type input "0356217328"
type input "40.000"
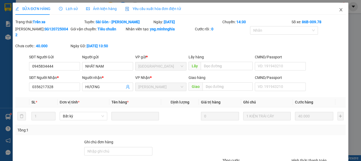
click at [334, 7] on span "Close" at bounding box center [340, 10] width 15 height 15
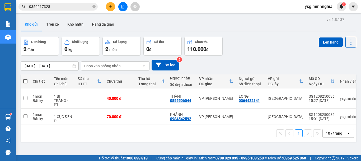
click at [58, 3] on span "0356217328" at bounding box center [57, 7] width 79 height 8
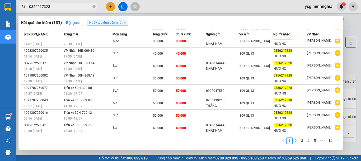
click at [296, 139] on link "2" at bounding box center [296, 141] width 6 height 6
click at [303, 138] on link "3" at bounding box center [302, 141] width 6 height 6
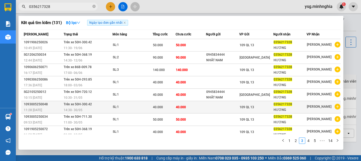
scroll to position [29, 0]
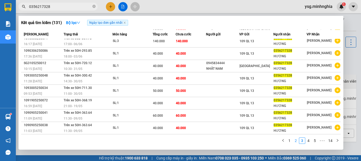
click at [297, 140] on link "2" at bounding box center [296, 141] width 6 height 6
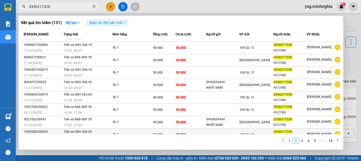
scroll to position [0, 0]
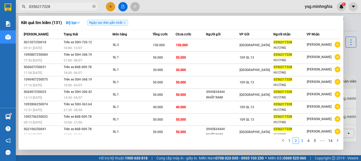
click at [305, 141] on link "3" at bounding box center [302, 141] width 6 height 6
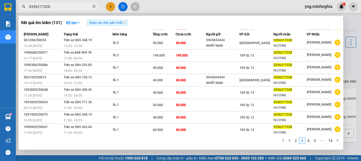
scroll to position [29, 0]
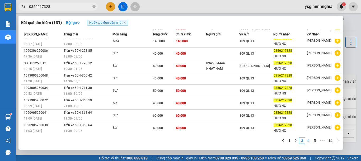
click at [310, 141] on link "4" at bounding box center [308, 141] width 6 height 6
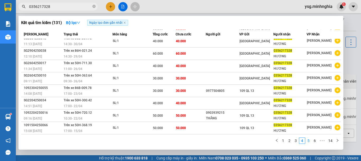
click at [308, 141] on link "5" at bounding box center [308, 141] width 6 height 6
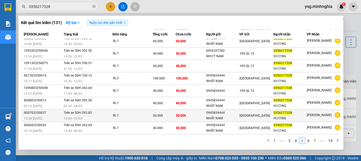
scroll to position [0, 0]
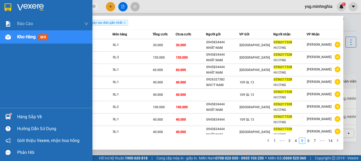
drag, startPoint x: 62, startPoint y: 5, endPoint x: 0, endPoint y: 14, distance: 62.9
click at [0, 14] on section "Kết quả tìm kiếm ( 131 ) Bộ lọc Ngày tạo đơn gần nhất Mã ĐH Trạng thái Món hàng…" at bounding box center [180, 80] width 361 height 161
paste input "974563123"
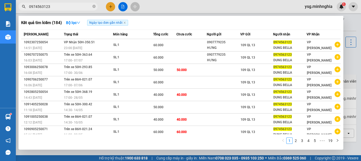
type input "0974563123"
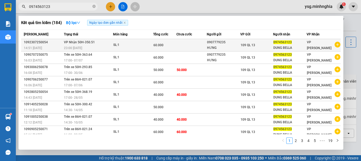
click at [165, 45] on div "60.000" at bounding box center [164, 45] width 22 height 6
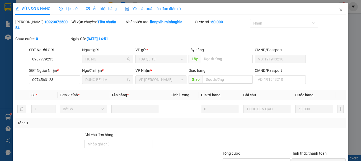
type input "0907779235"
type input "HƯNG"
type input "0974563123"
type input "DUNG BELLA"
type input "60.000"
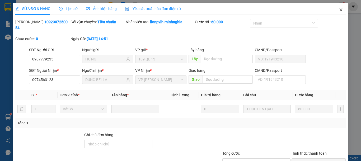
click at [333, 11] on span "Close" at bounding box center [340, 10] width 15 height 15
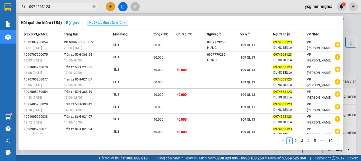
click at [71, 6] on input "0974563123" at bounding box center [60, 7] width 62 height 6
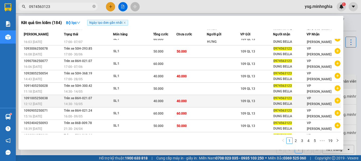
scroll to position [29, 0]
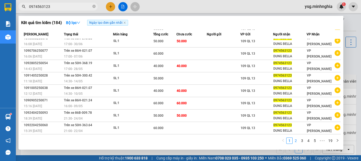
click at [298, 141] on link "2" at bounding box center [296, 141] width 6 height 6
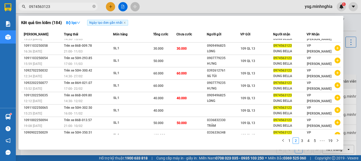
scroll to position [0, 0]
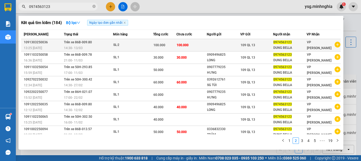
click at [159, 46] on span "100.000" at bounding box center [159, 45] width 12 height 4
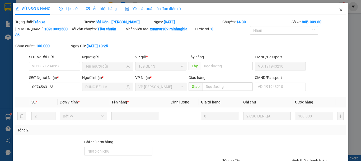
type input "0974563123"
type input "DUNG BELLA"
type input "100.000"
click at [339, 9] on icon "close" at bounding box center [341, 10] width 4 height 4
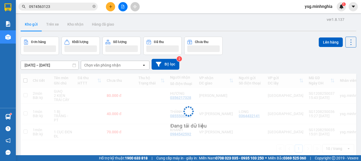
click at [76, 5] on input "0974563123" at bounding box center [60, 7] width 62 height 6
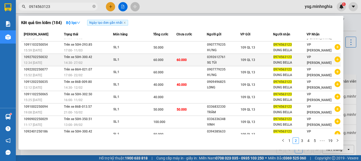
scroll to position [29, 0]
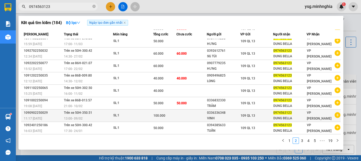
click at [181, 118] on td at bounding box center [191, 116] width 31 height 12
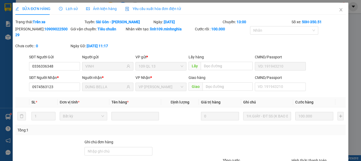
type input "0336336348"
type input "VINH"
type input "0974563123"
type input "DUNG BELLA"
type input "100.000"
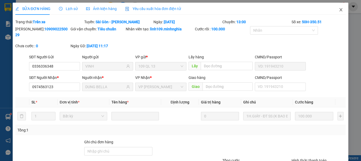
click at [339, 9] on icon "close" at bounding box center [340, 9] width 3 height 3
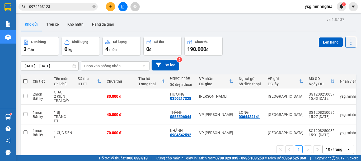
click at [71, 8] on input "0974563123" at bounding box center [60, 7] width 62 height 6
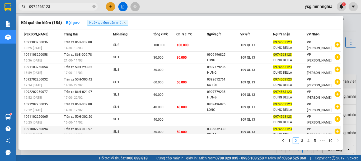
scroll to position [29, 0]
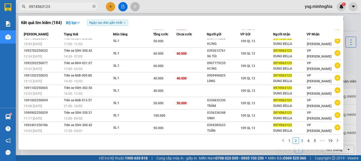
click at [303, 140] on link "3" at bounding box center [302, 141] width 6 height 6
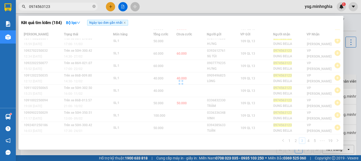
scroll to position [0, 0]
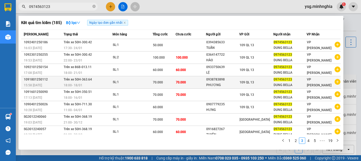
click at [148, 83] on div "SL: 1" at bounding box center [133, 82] width 40 height 6
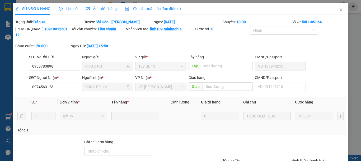
type input "0938783898"
type input "PHƯƠNG"
type input "0974563123"
type input "DUNG BELLA"
type input "70.000"
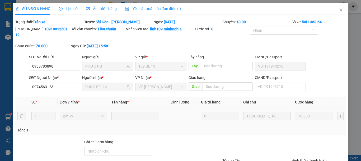
type input "70.000"
click at [333, 8] on span "Close" at bounding box center [340, 10] width 15 height 15
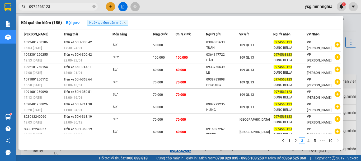
click at [64, 7] on input "0974563123" at bounding box center [60, 7] width 62 height 6
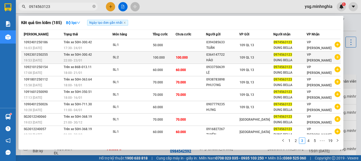
click at [170, 59] on div "100.000" at bounding box center [164, 58] width 22 height 6
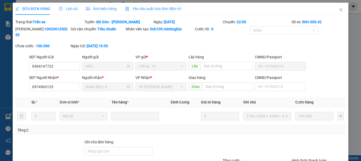
type input "0364147722"
type input "HÀO"
type input "0974563123"
type input "DUNG BELLA"
type input "100.000"
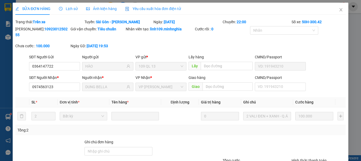
type input "100.000"
click at [339, 10] on icon "close" at bounding box center [341, 10] width 4 height 4
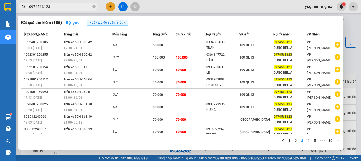
click at [73, 7] on input "0974563123" at bounding box center [60, 7] width 62 height 6
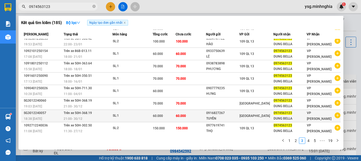
scroll to position [29, 0]
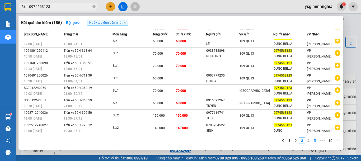
click at [308, 139] on link "4" at bounding box center [308, 141] width 6 height 6
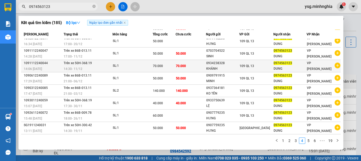
click at [174, 70] on td "70.000" at bounding box center [164, 66] width 23 height 12
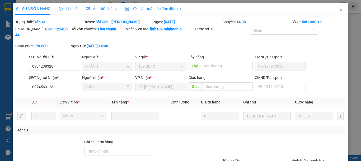
type input "0934238328"
type input "KHÁNH"
type input "0974563123"
type input "DUNG"
type input "70.000"
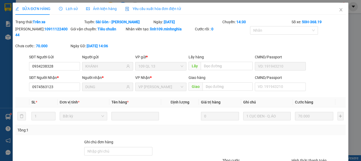
type input "70.000"
click at [333, 8] on span "Close" at bounding box center [340, 10] width 15 height 15
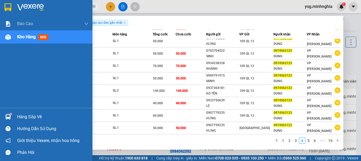
drag, startPoint x: 62, startPoint y: 9, endPoint x: 0, endPoint y: 13, distance: 61.9
click at [0, 13] on section "Kết quả tìm kiếm ( 185 ) Bộ lọc Ngày tạo đơn gần nhất Mã ĐH Trạng thái Món hàng…" at bounding box center [180, 80] width 361 height 161
paste input "14642055"
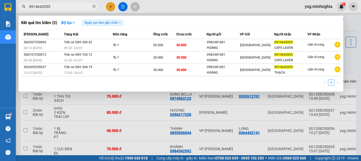
type input "0914642055"
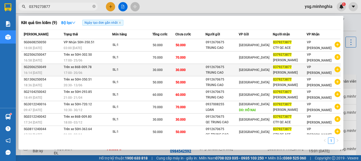
type input "0379273877"
click at [170, 69] on div "30.000" at bounding box center [164, 70] width 22 height 6
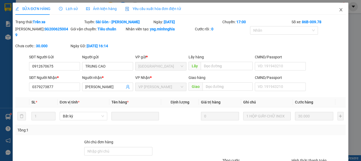
type input "0912670675"
type input "0379273877"
type input "30.000"
click at [339, 11] on icon "close" at bounding box center [340, 9] width 3 height 3
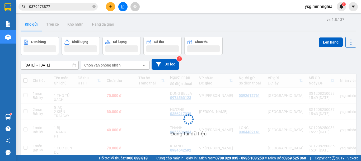
click at [61, 7] on input "0379273877" at bounding box center [60, 7] width 62 height 6
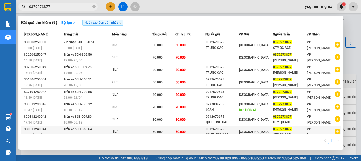
scroll to position [16, 0]
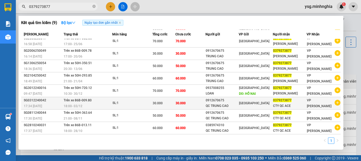
click at [175, 105] on div "30.000" at bounding box center [164, 103] width 22 height 6
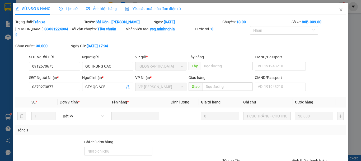
type input "0912670675"
type input "0379273877"
type input "30.000"
click at [333, 11] on span "Close" at bounding box center [340, 10] width 15 height 15
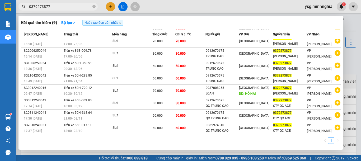
click at [74, 7] on input "0379273877" at bounding box center [60, 7] width 62 height 6
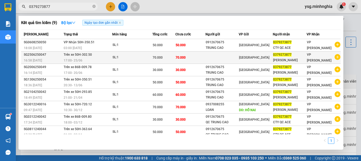
click at [164, 57] on div "70.000" at bounding box center [164, 58] width 22 height 6
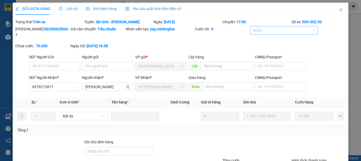
type input "0379273877"
type input "70.000"
click at [339, 8] on icon "close" at bounding box center [341, 10] width 4 height 4
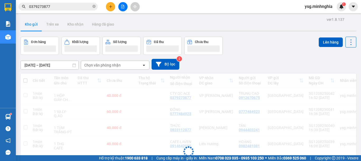
drag, startPoint x: 43, startPoint y: 8, endPoint x: 99, endPoint y: 11, distance: 56.8
click at [43, 8] on input "0379273877" at bounding box center [60, 7] width 62 height 6
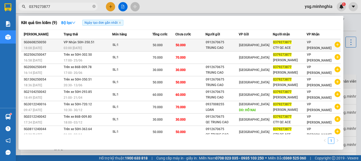
click at [173, 42] on div "50.000" at bounding box center [164, 45] width 22 height 6
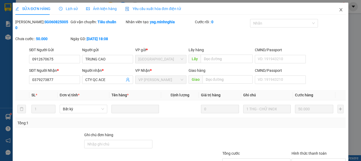
type input "0912670675"
type input "0379273877"
type input "50.000"
click at [339, 9] on icon "close" at bounding box center [341, 10] width 4 height 4
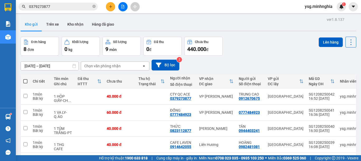
click at [62, 9] on input "0379273877" at bounding box center [60, 7] width 62 height 6
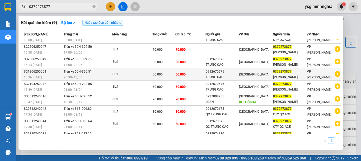
scroll to position [16, 0]
